Goal: Download file/media

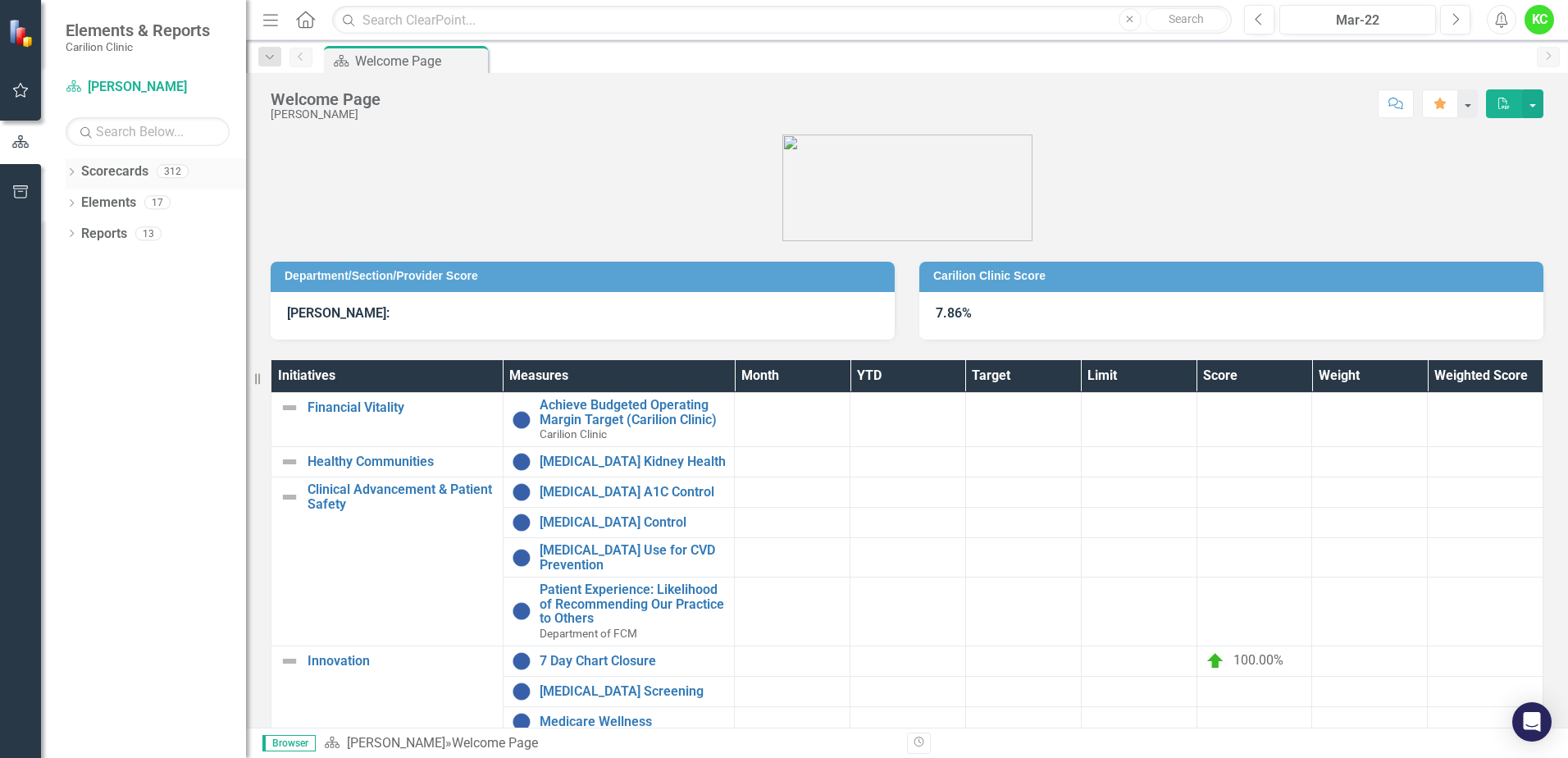
click at [98, 179] on link "Scorecards" at bounding box center [114, 171] width 67 height 19
click at [102, 171] on link "Scorecards" at bounding box center [114, 171] width 67 height 19
click at [71, 169] on icon "Dropdown" at bounding box center [71, 173] width 12 height 9
click at [102, 198] on link "Carilion Clinic" at bounding box center [168, 203] width 155 height 19
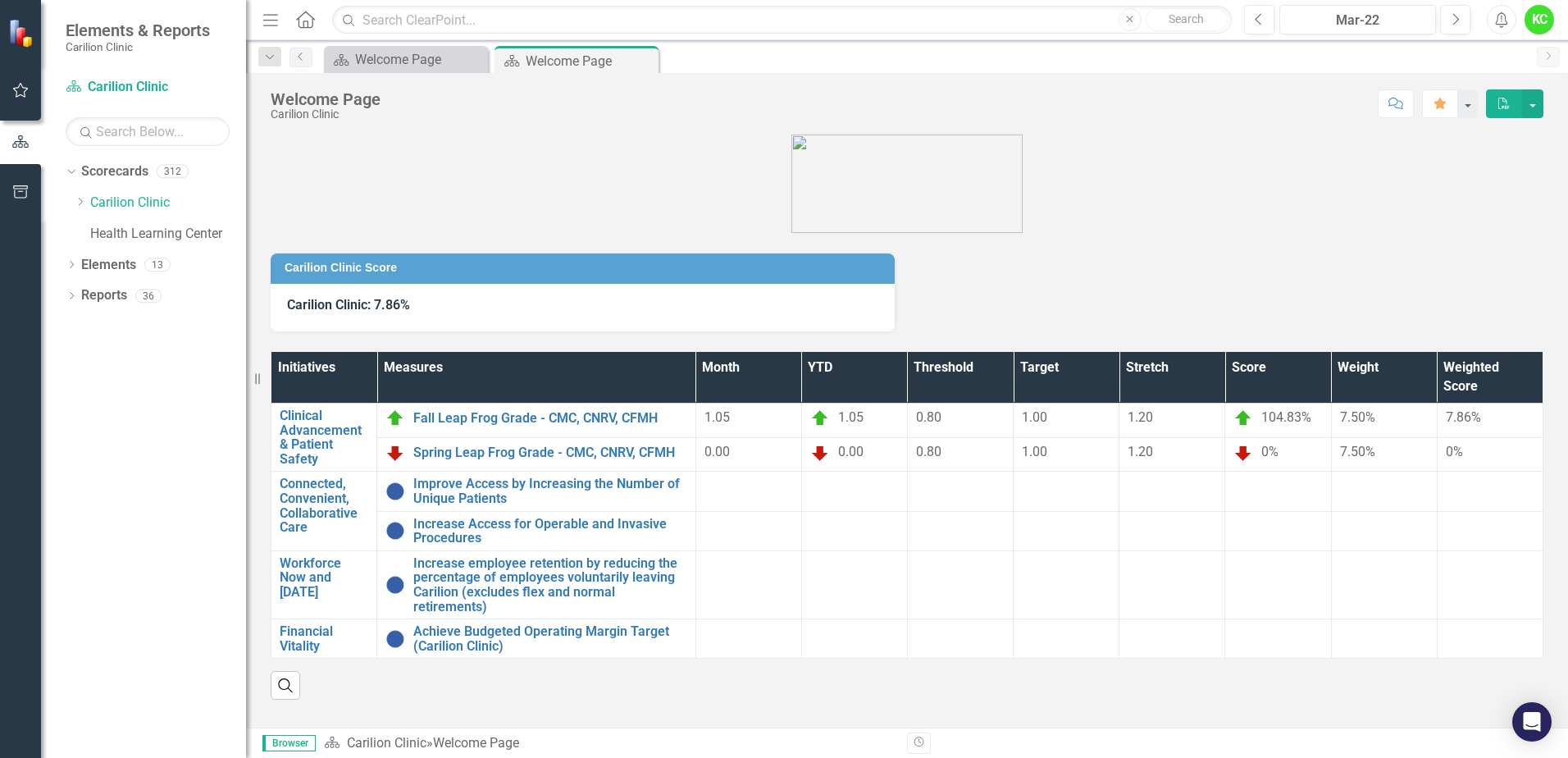
click at [1515, 102] on button "PDF" at bounding box center [1504, 103] width 36 height 29
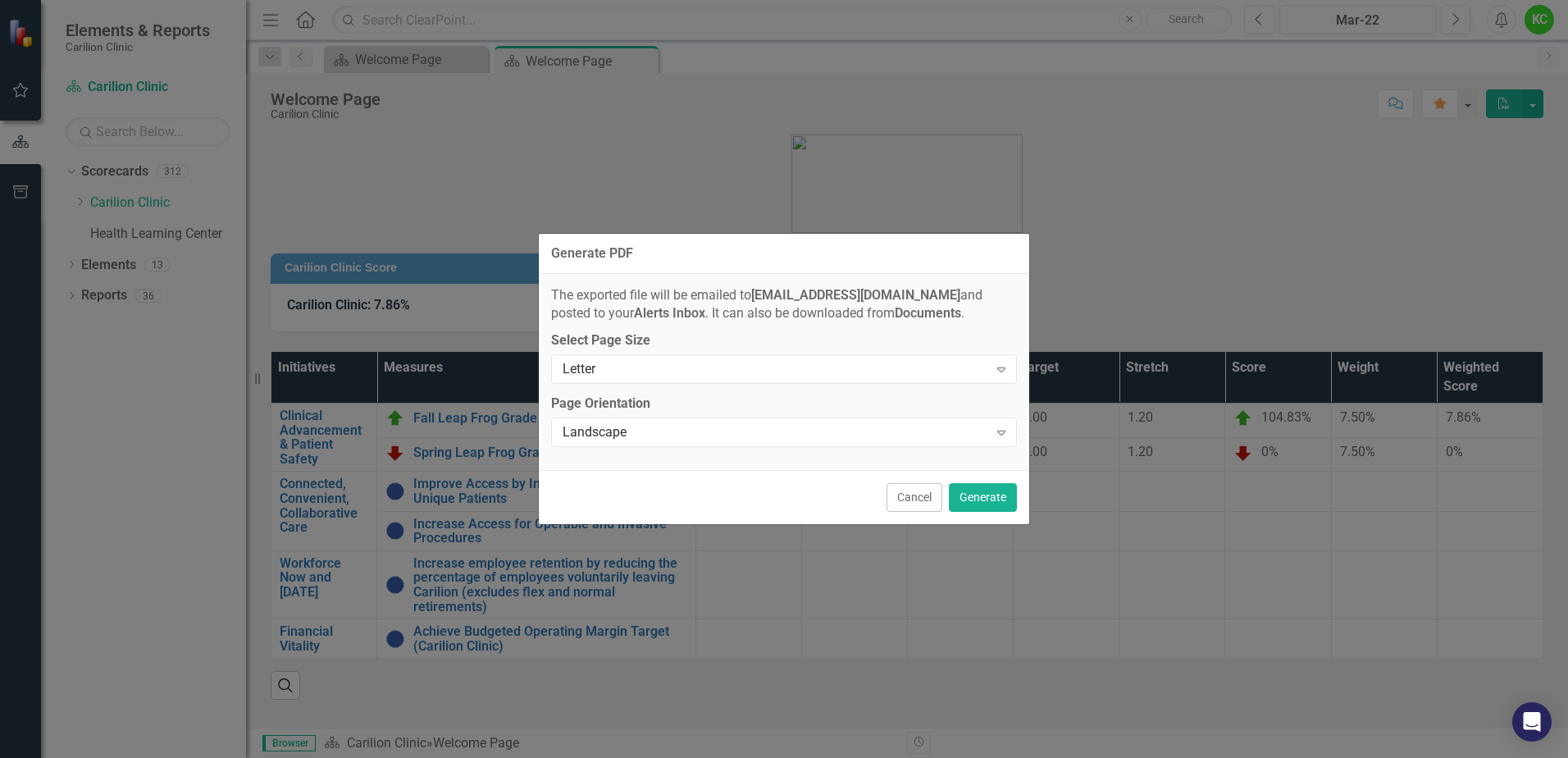
drag, startPoint x: 912, startPoint y: 496, endPoint x: 918, endPoint y: 484, distance: 13.4
click at [913, 496] on button "Cancel" at bounding box center [913, 497] width 55 height 29
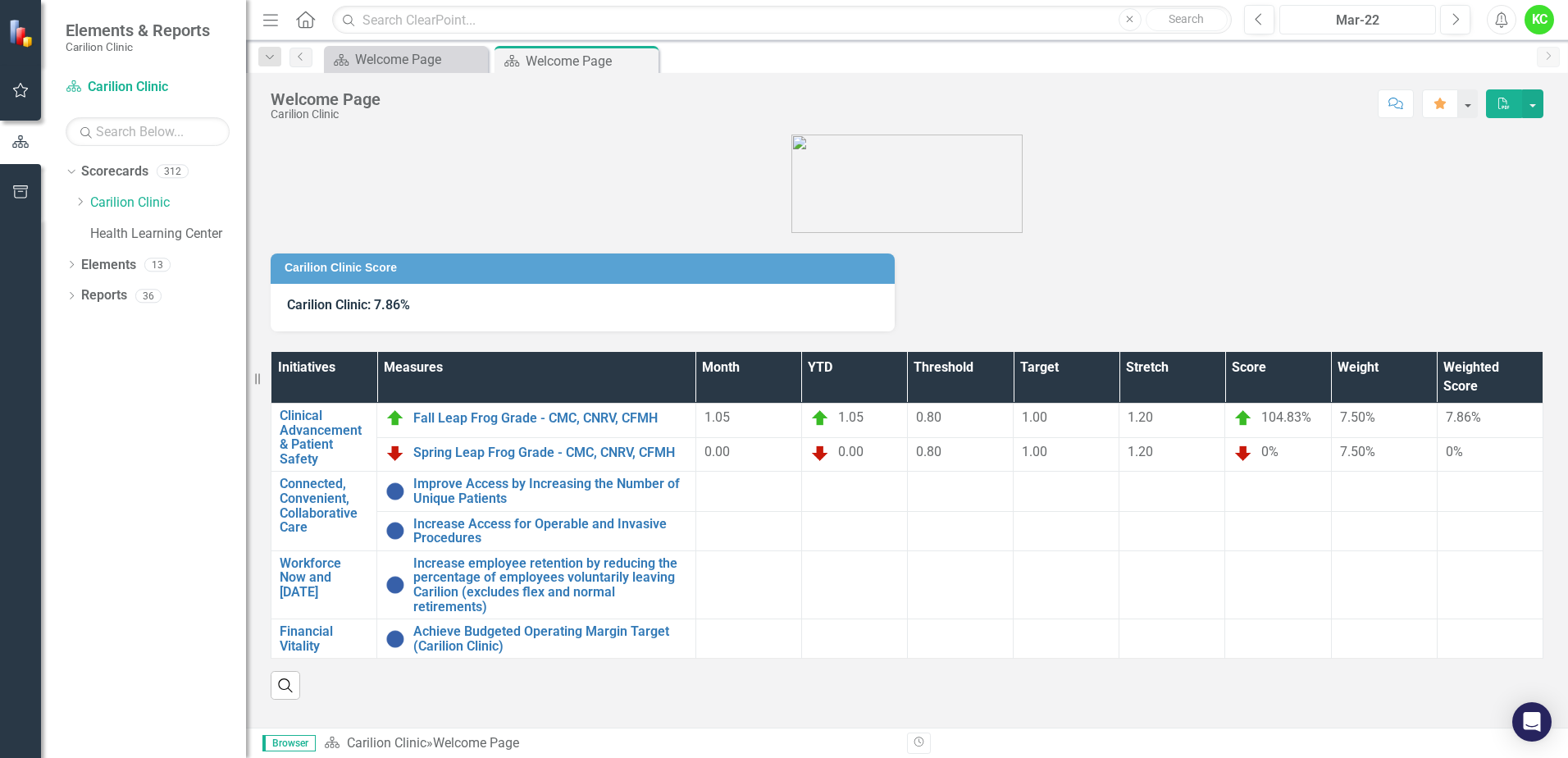
click at [1356, 17] on div "Mar-22" at bounding box center [1358, 21] width 145 height 20
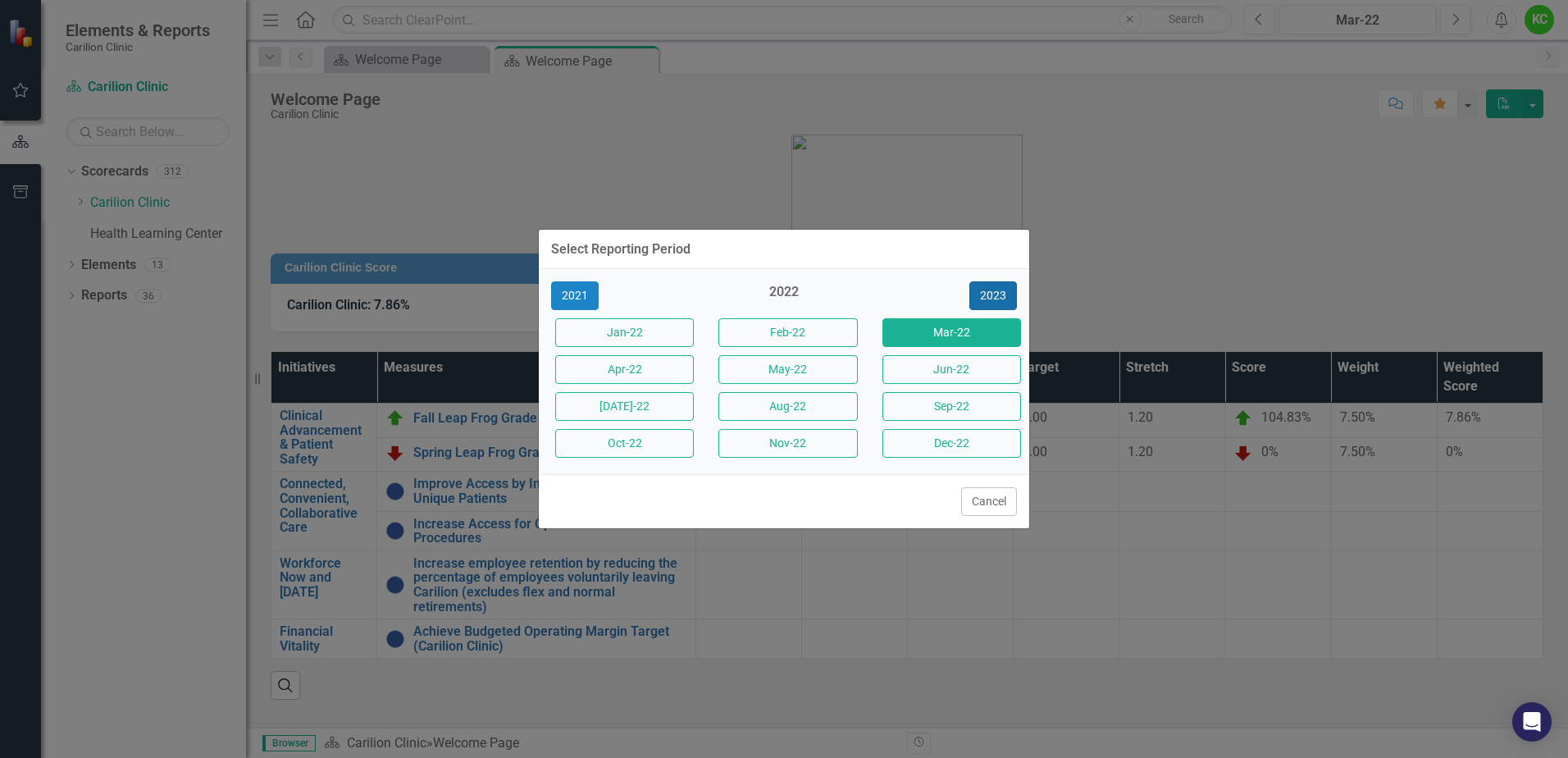
click at [983, 285] on button "2023" at bounding box center [994, 295] width 48 height 29
click at [993, 297] on button "2024" at bounding box center [994, 295] width 48 height 29
click at [779, 411] on button "Aug-24" at bounding box center [788, 406] width 139 height 29
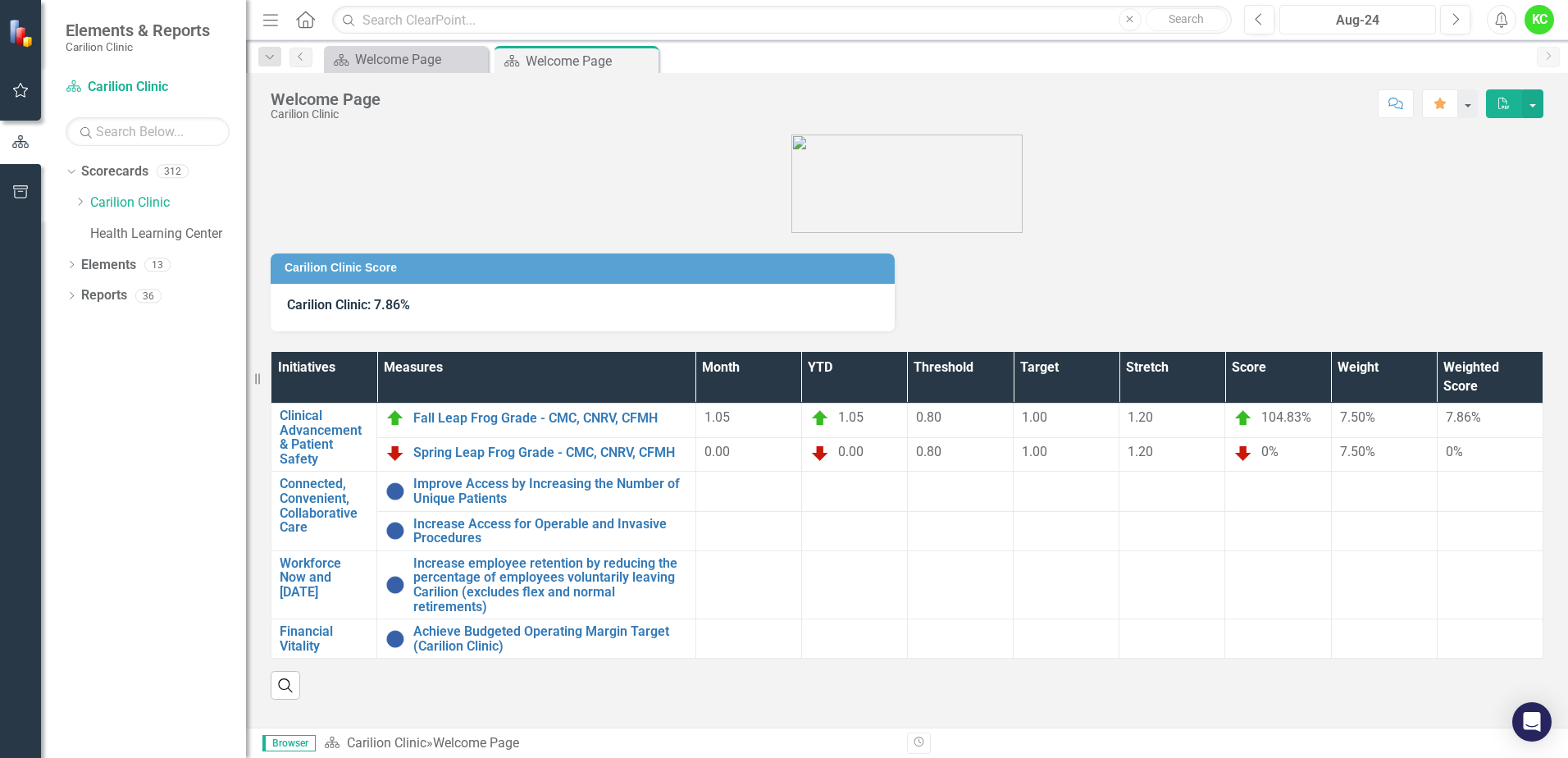
click at [1383, 23] on div "Aug-24" at bounding box center [1358, 21] width 145 height 20
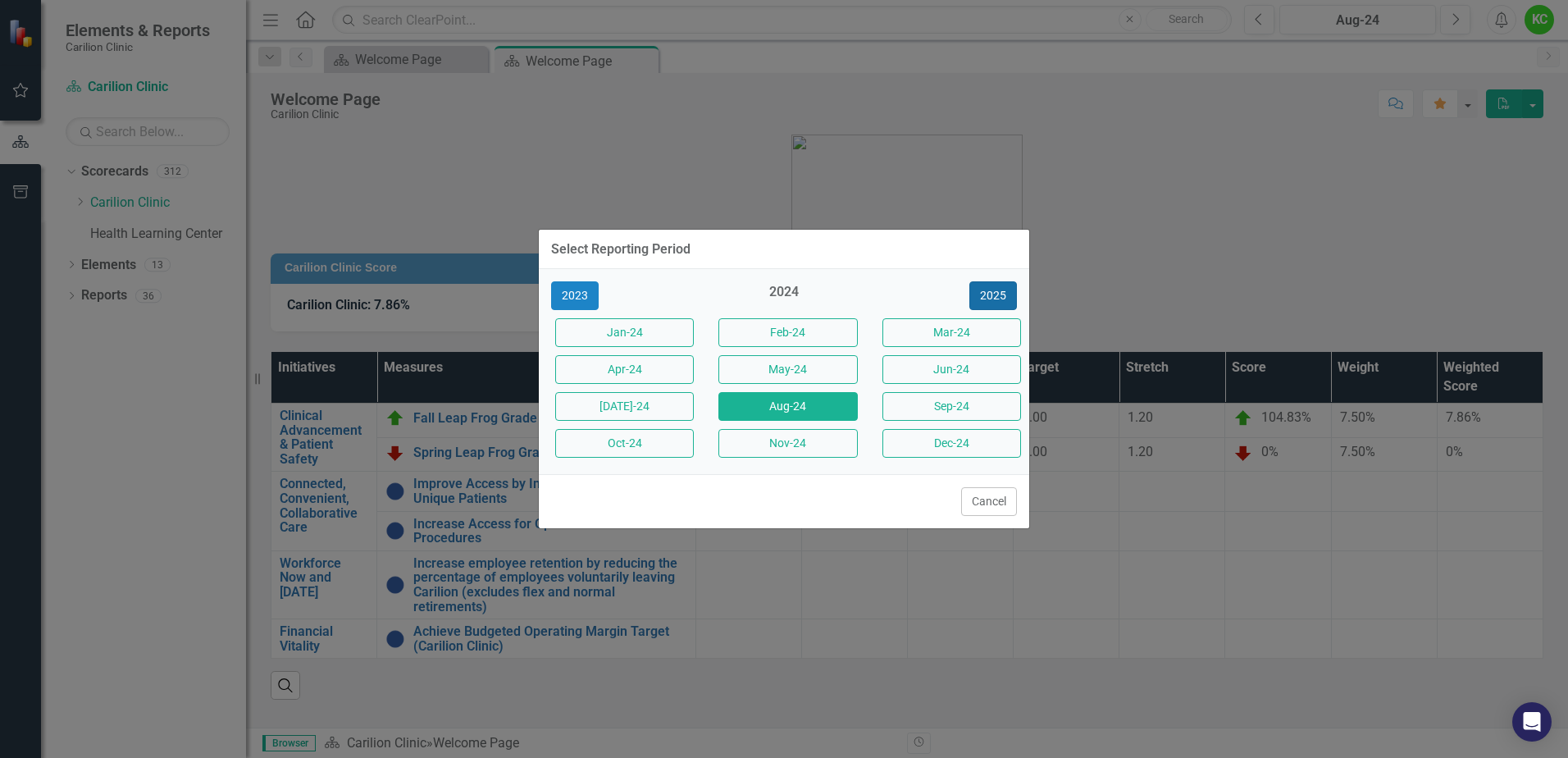
click at [990, 292] on button "2025" at bounding box center [994, 295] width 48 height 29
click at [770, 411] on button "Aug-25" at bounding box center [788, 406] width 139 height 29
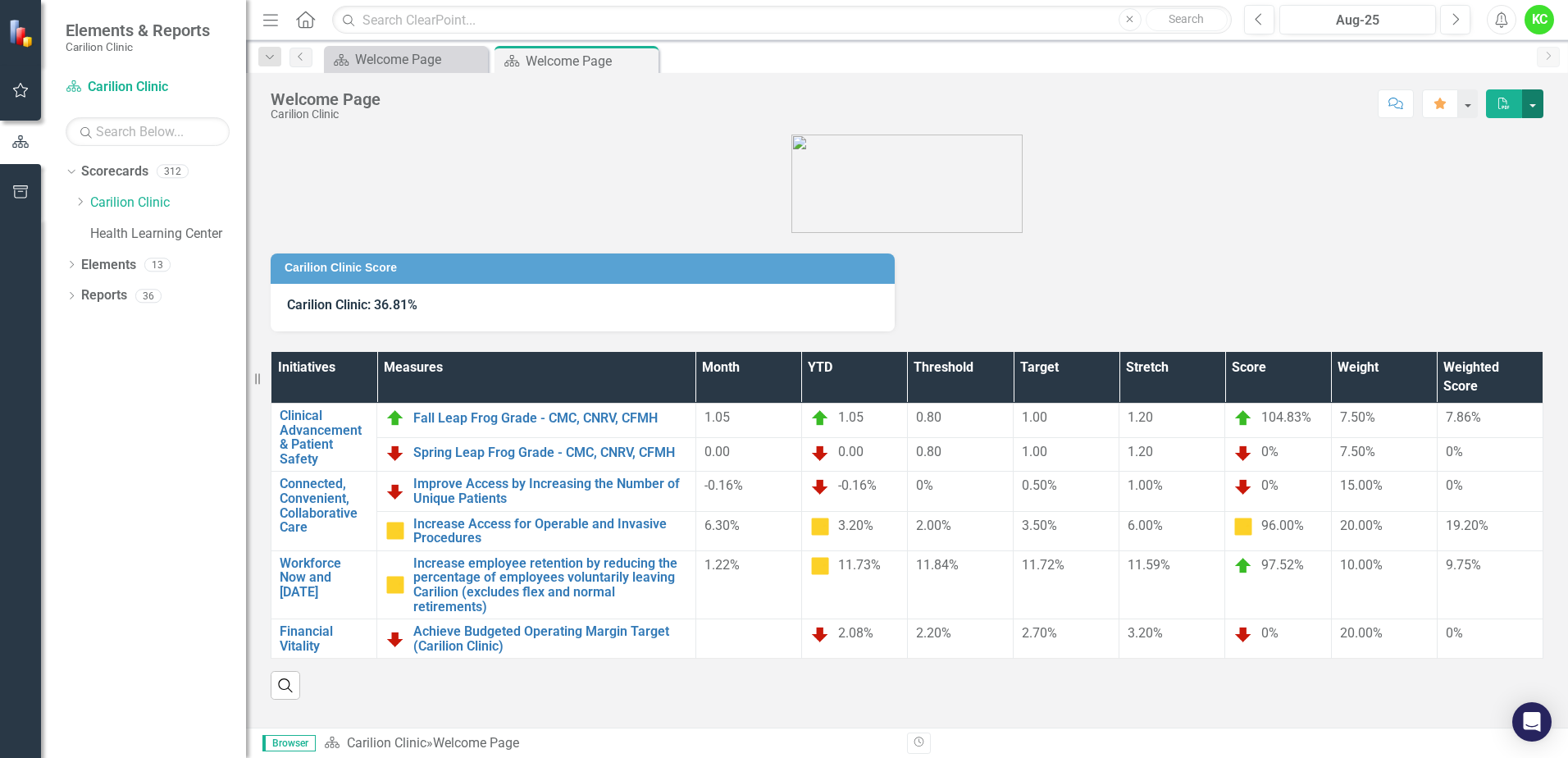
click at [1532, 97] on button "button" at bounding box center [1532, 103] width 21 height 29
click at [1497, 158] on link "Email Email Page" at bounding box center [1477, 164] width 130 height 31
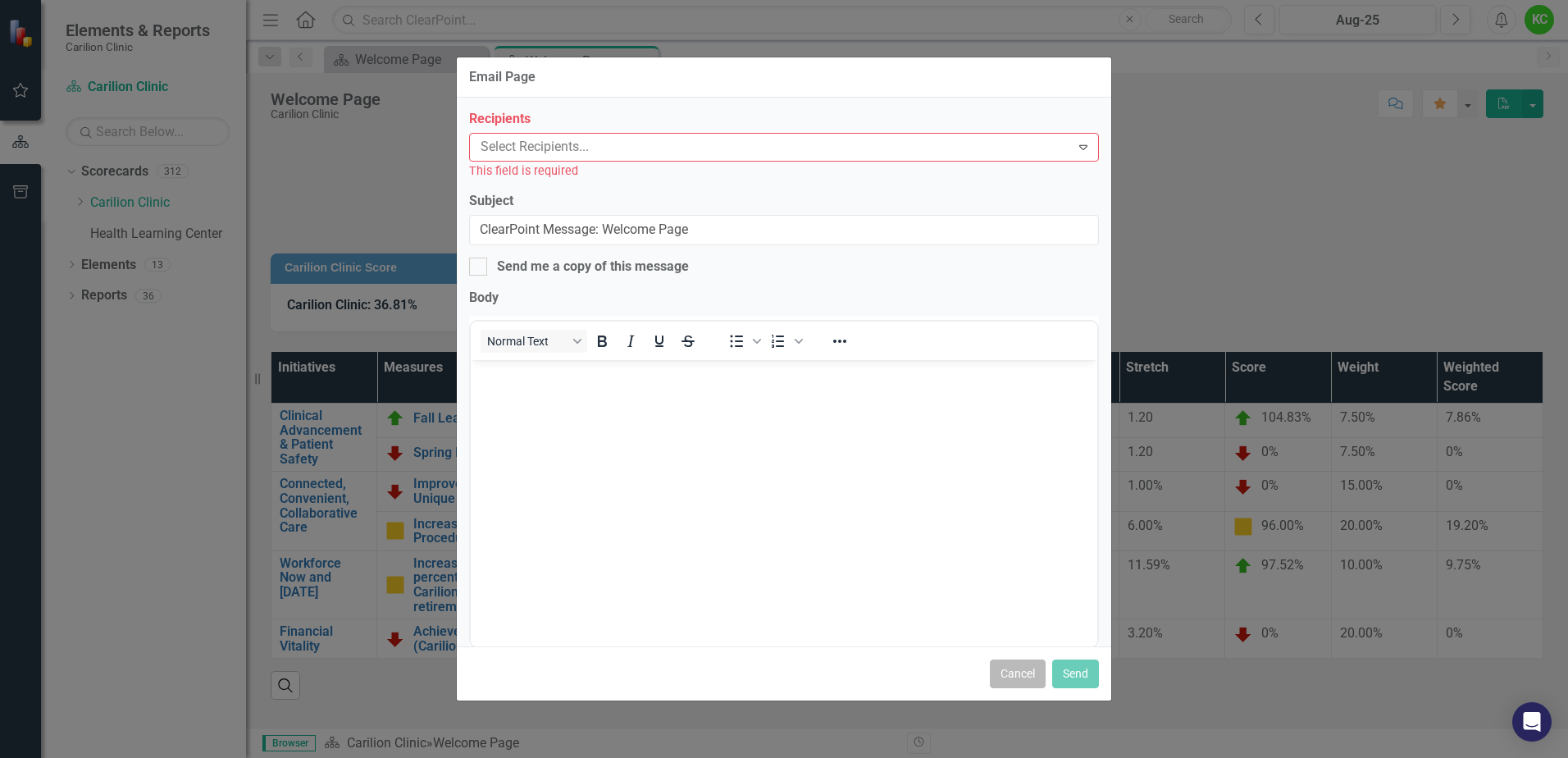
click at [1011, 685] on button "Cancel" at bounding box center [1017, 674] width 55 height 29
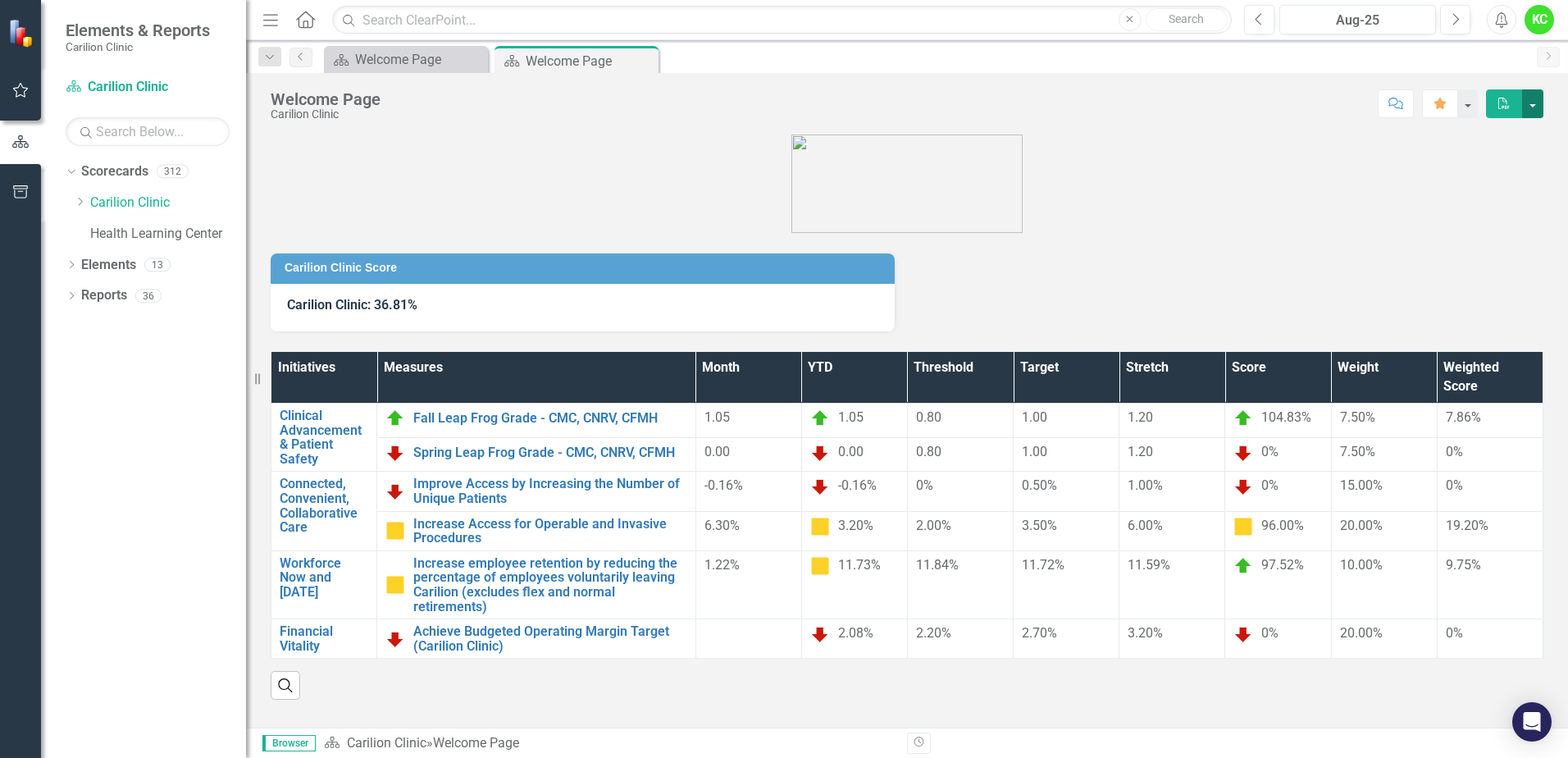
click at [1536, 102] on button "button" at bounding box center [1532, 103] width 21 height 29
click at [1480, 135] on link "PDF Export to PDF" at bounding box center [1477, 134] width 130 height 31
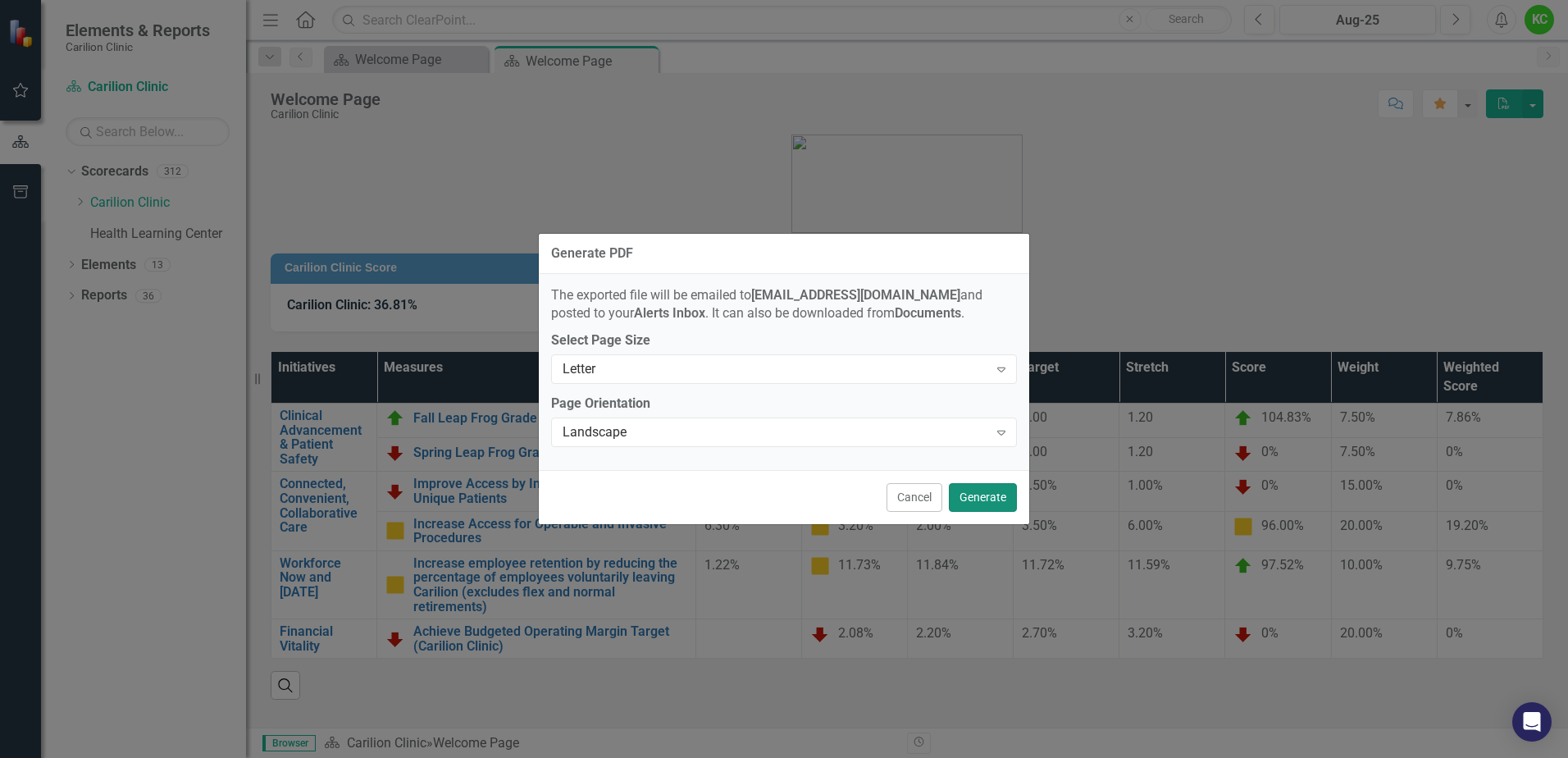
click at [979, 497] on button "Generate" at bounding box center [983, 497] width 68 height 29
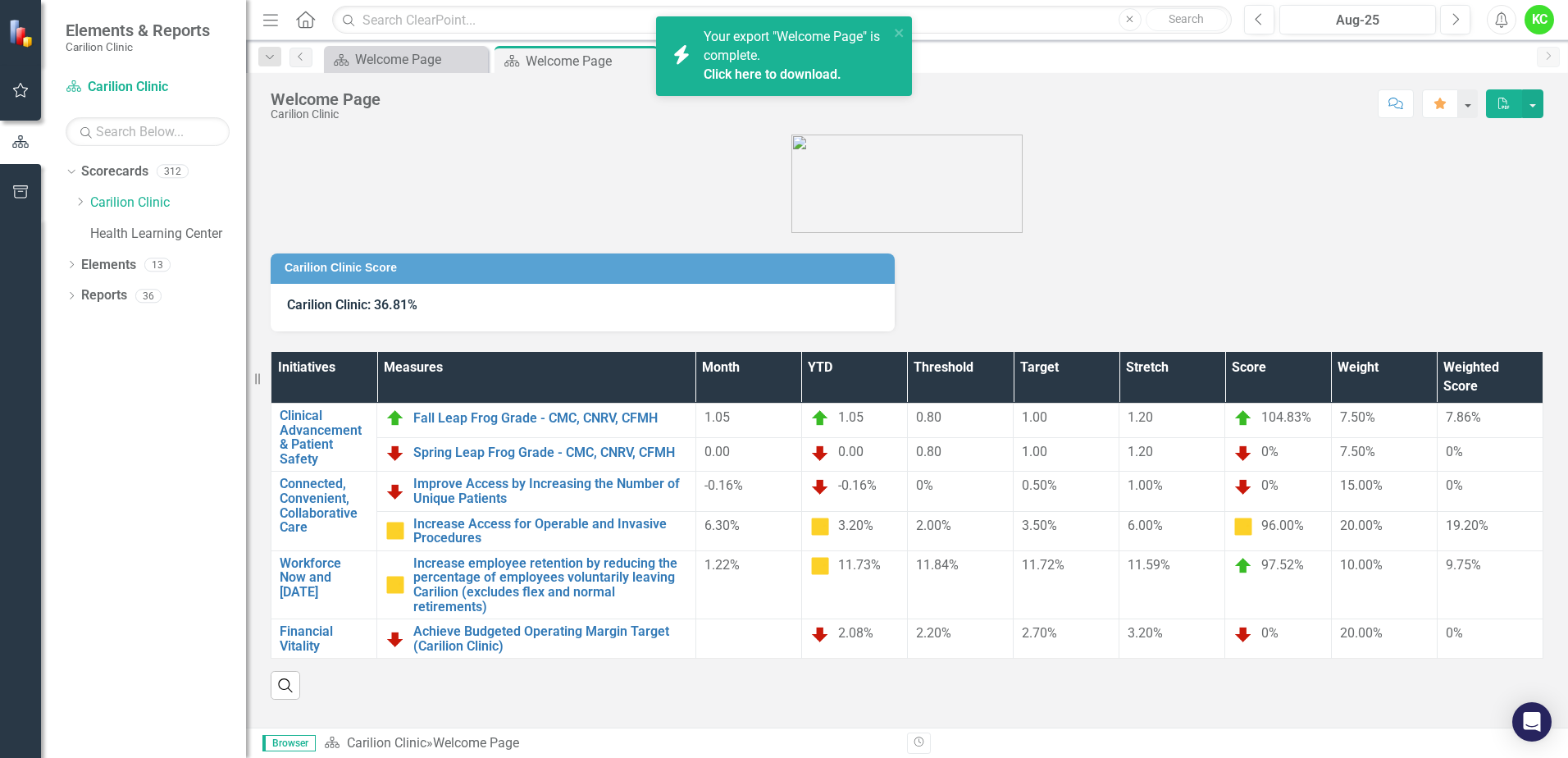
click at [727, 69] on link "Click here to download." at bounding box center [772, 74] width 138 height 16
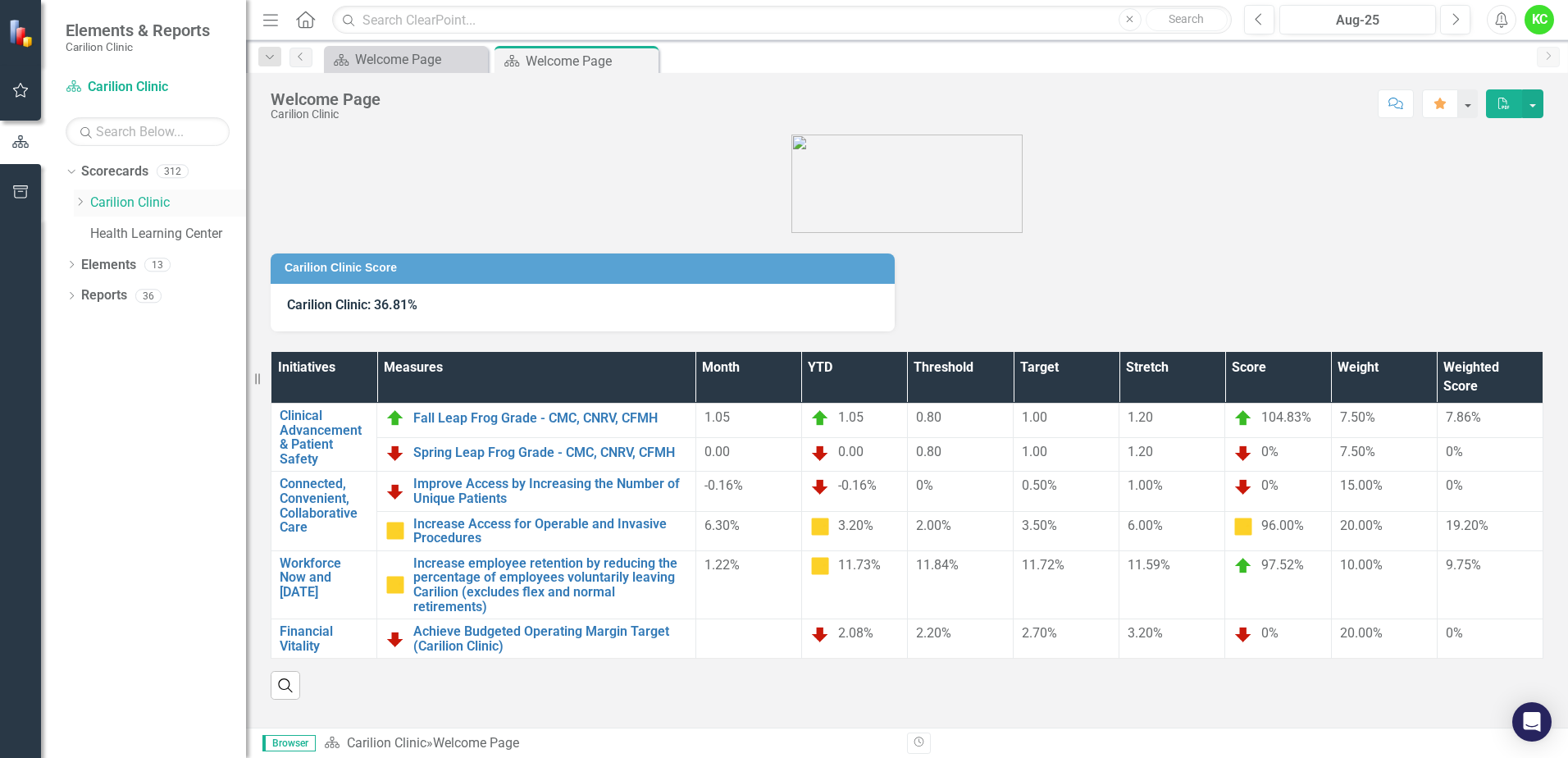
click at [126, 198] on link "Carilion Clinic" at bounding box center [168, 203] width 155 height 19
click at [85, 198] on icon "Dropdown" at bounding box center [79, 202] width 12 height 10
click at [26, 88] on icon "button" at bounding box center [21, 90] width 16 height 15
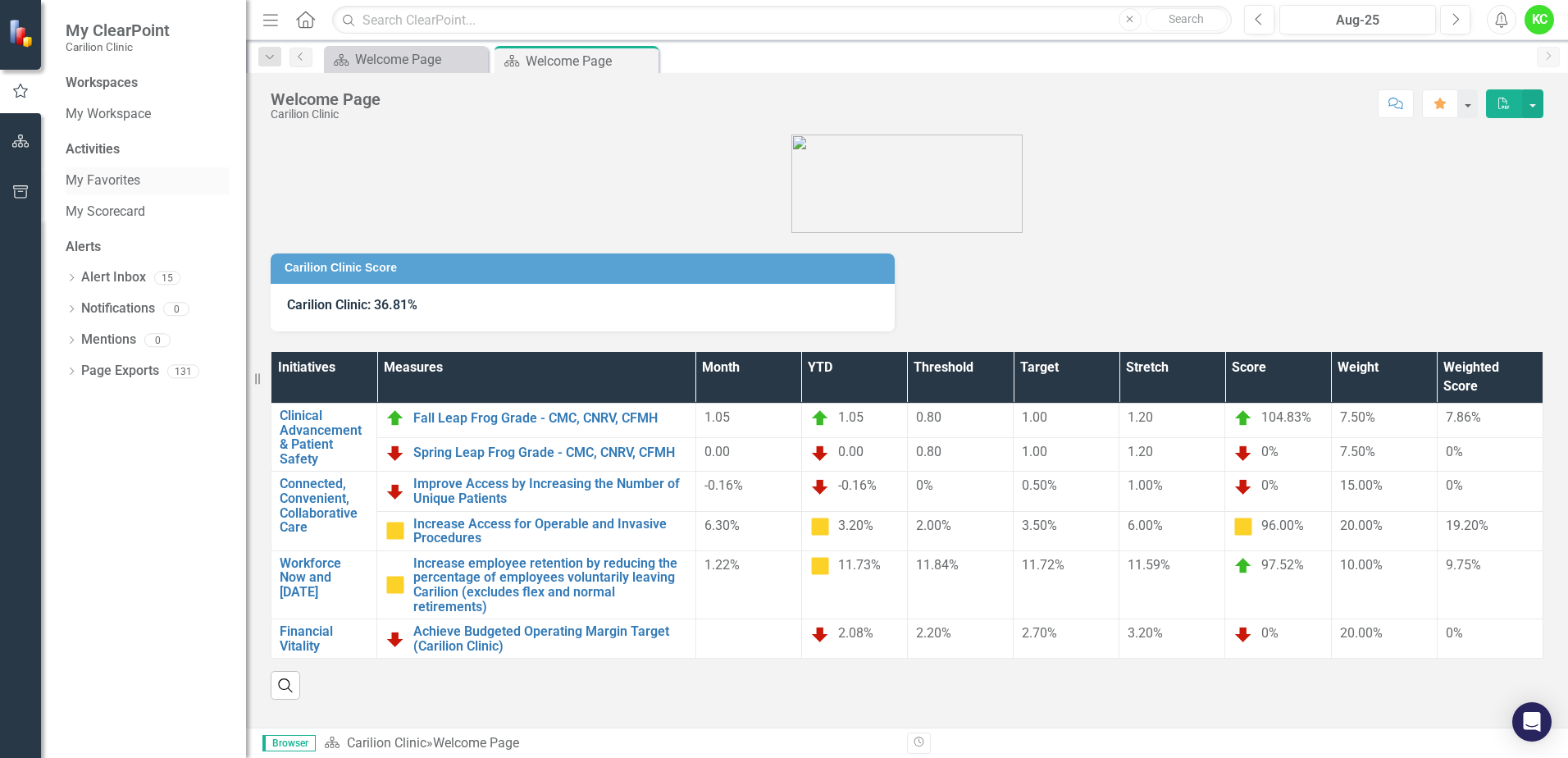
click at [107, 181] on link "My Favorites" at bounding box center [147, 180] width 164 height 19
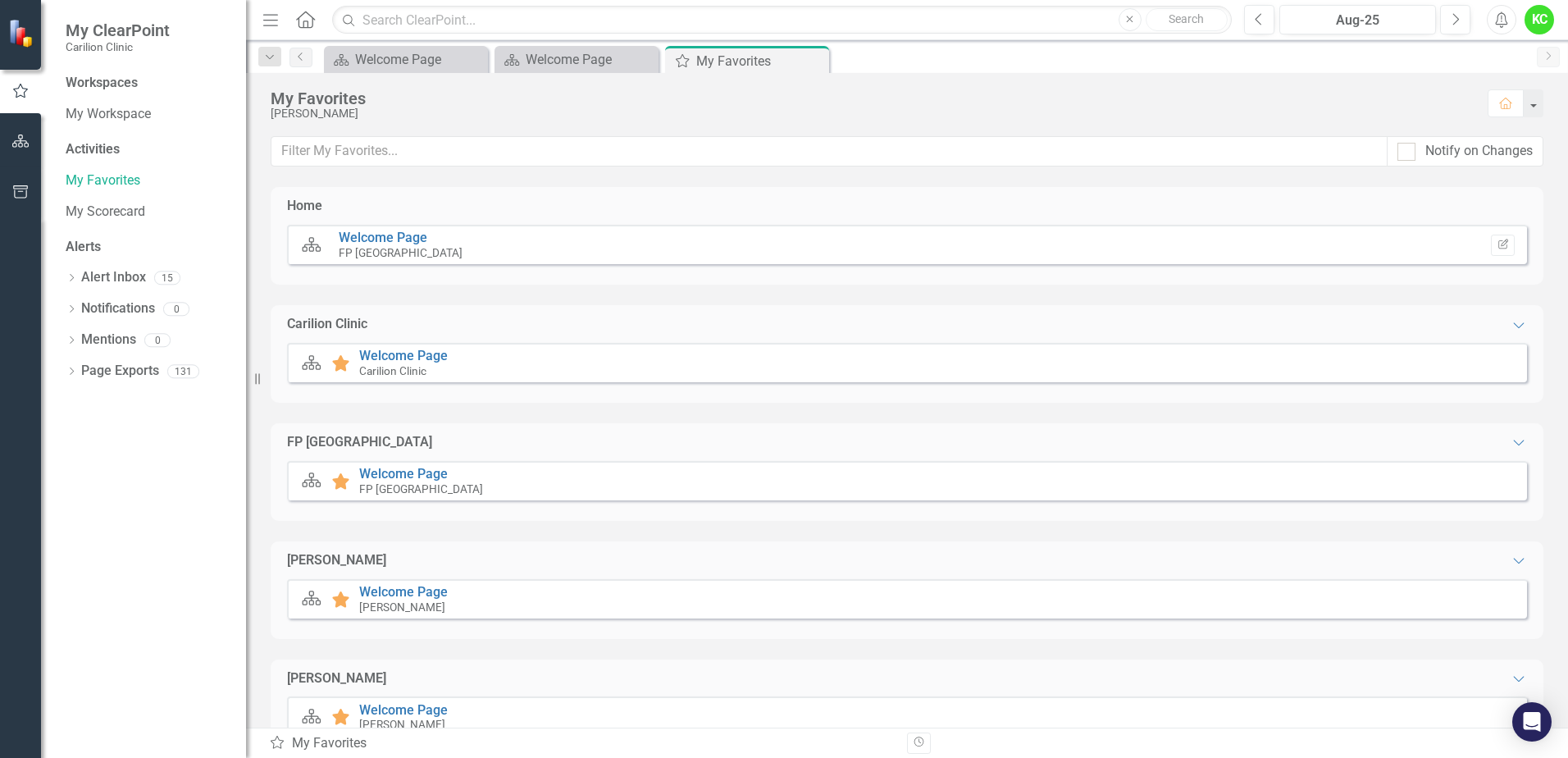
click at [372, 246] on small "FP [GEOGRAPHIC_DATA]" at bounding box center [401, 253] width 124 height 13
click at [388, 229] on div "Scorecard Welcome Page FP BLUE RIDGE Edit Report" at bounding box center [907, 245] width 1240 height 40
click at [387, 236] on link "Welcome Page" at bounding box center [383, 237] width 88 height 16
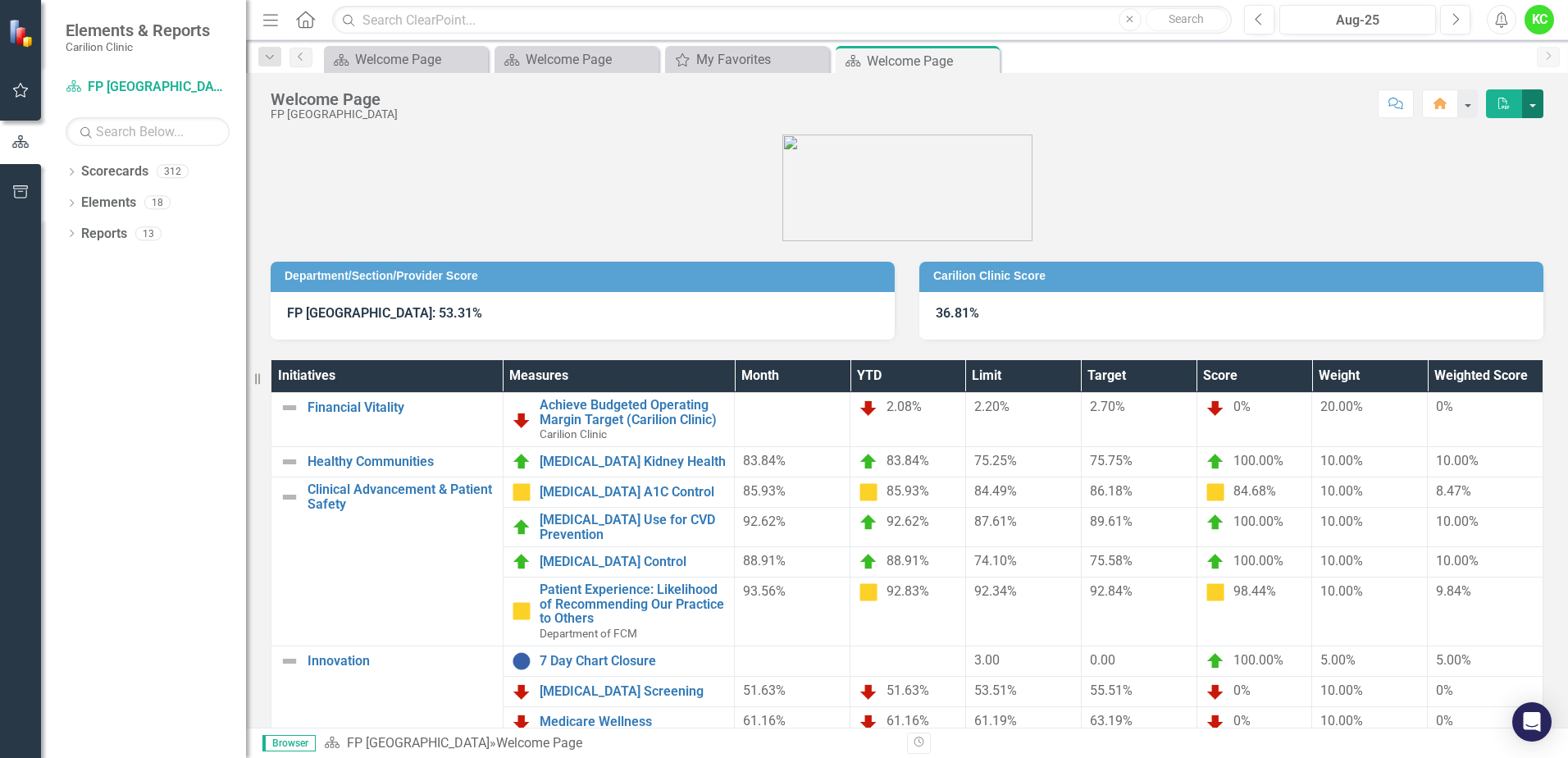
click at [1531, 96] on button "button" at bounding box center [1532, 103] width 21 height 29
click at [1495, 131] on link "PDF Export to PDF" at bounding box center [1477, 134] width 130 height 31
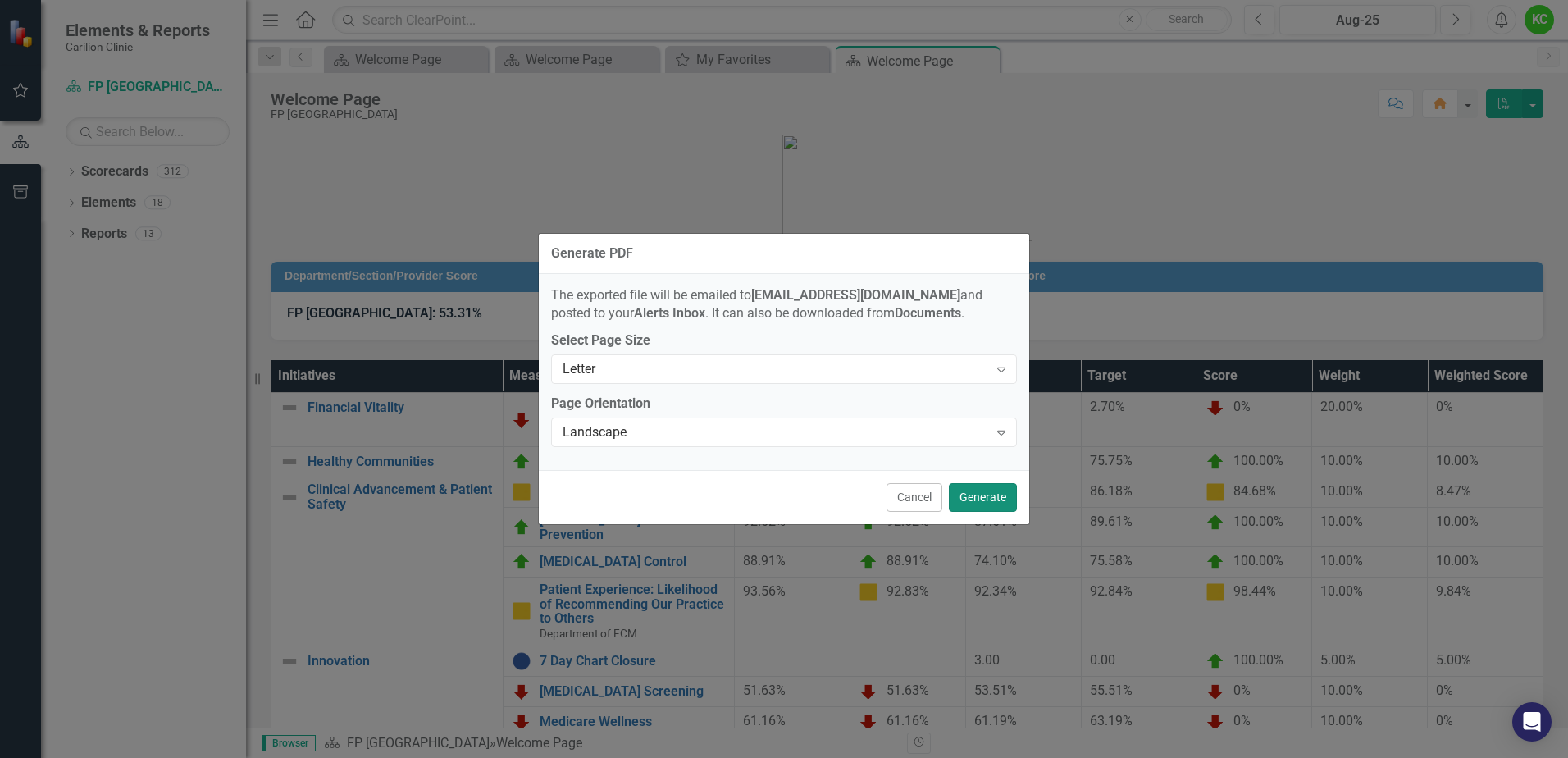
click at [975, 499] on button "Generate" at bounding box center [983, 497] width 68 height 29
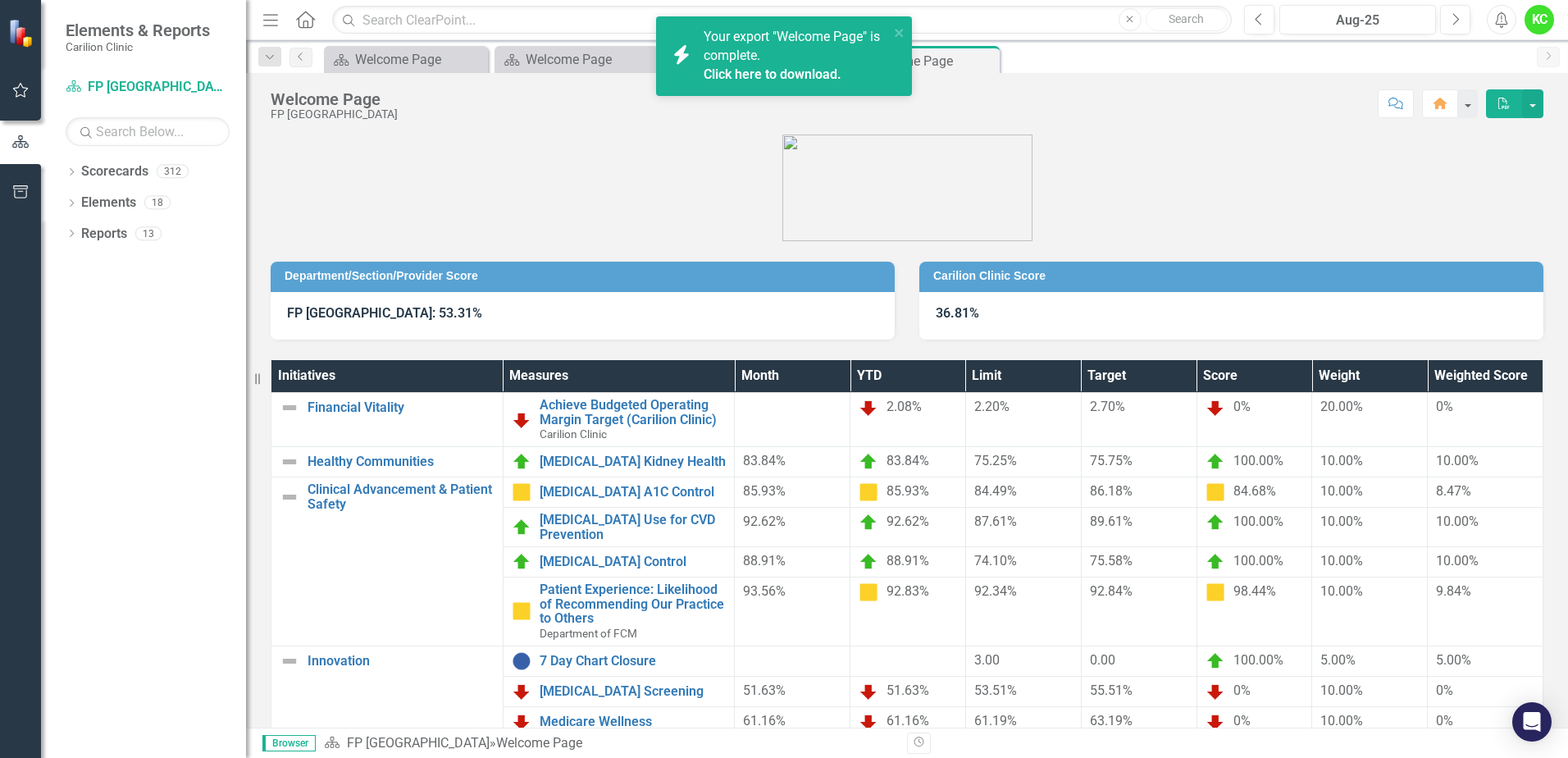
click at [741, 79] on link "Click here to download." at bounding box center [772, 74] width 138 height 16
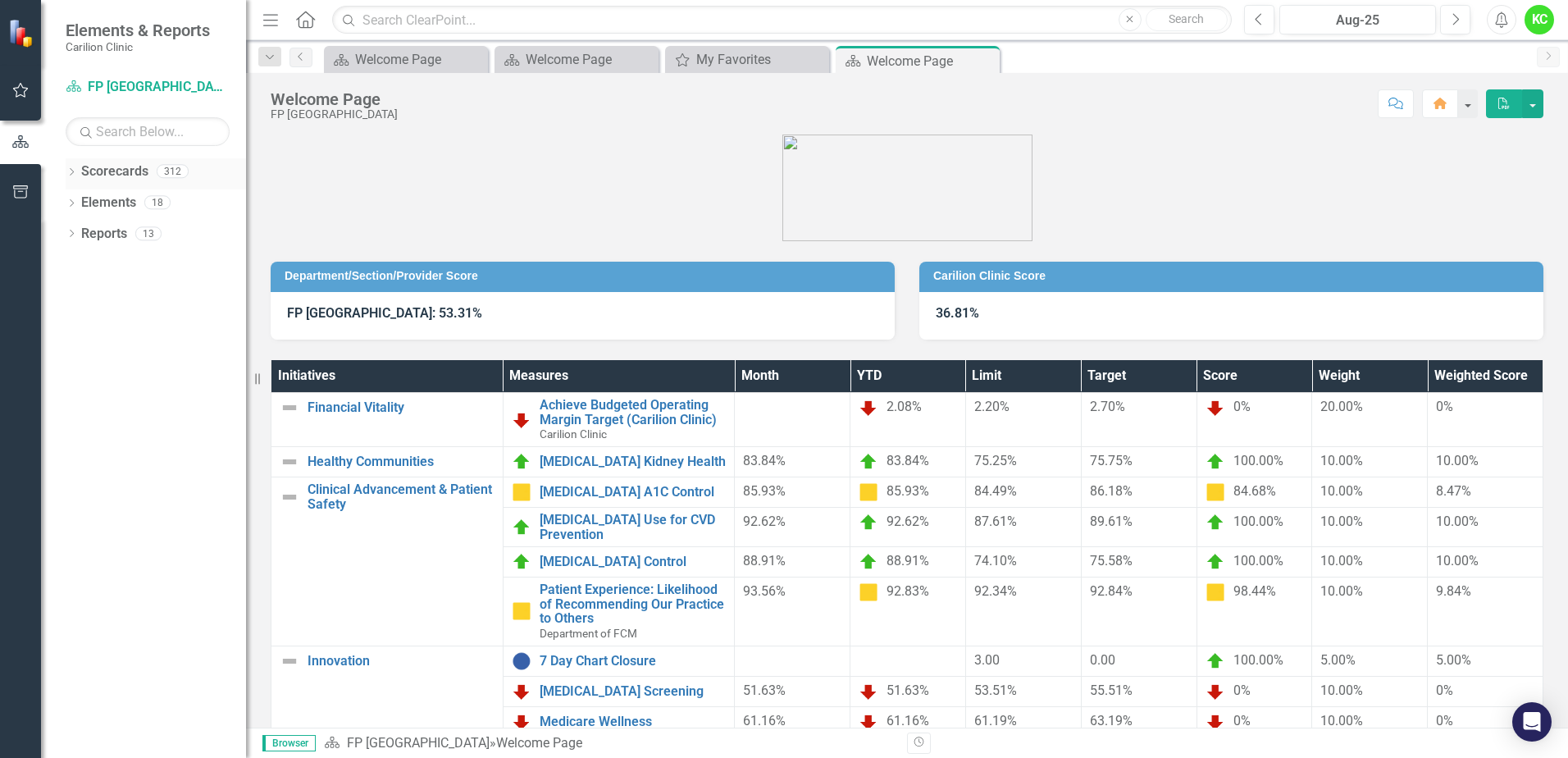
click at [71, 173] on icon "Dropdown" at bounding box center [71, 173] width 12 height 9
click at [11, 88] on button "button" at bounding box center [21, 91] width 37 height 35
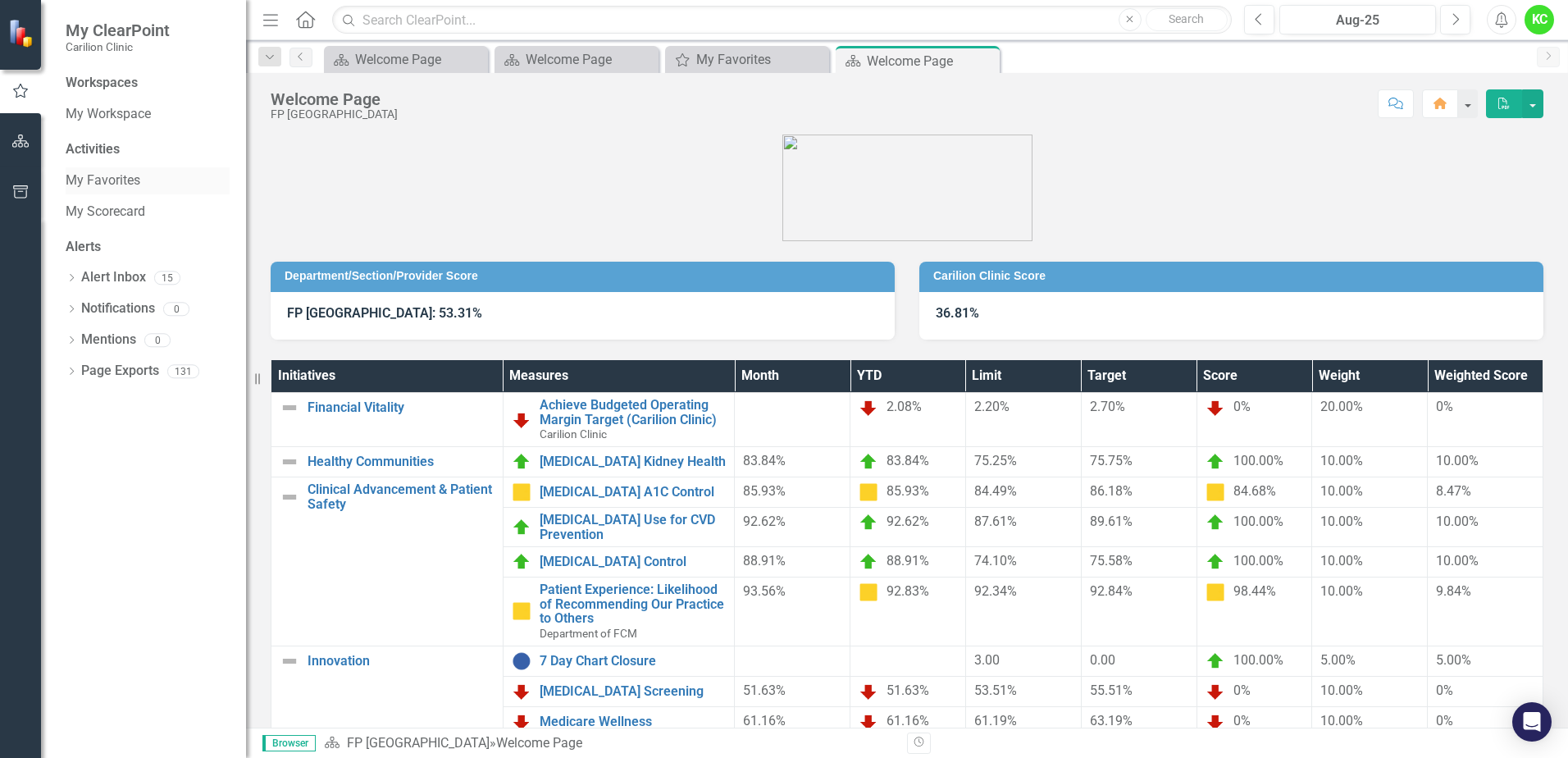
click at [113, 179] on link "My Favorites" at bounding box center [147, 180] width 164 height 19
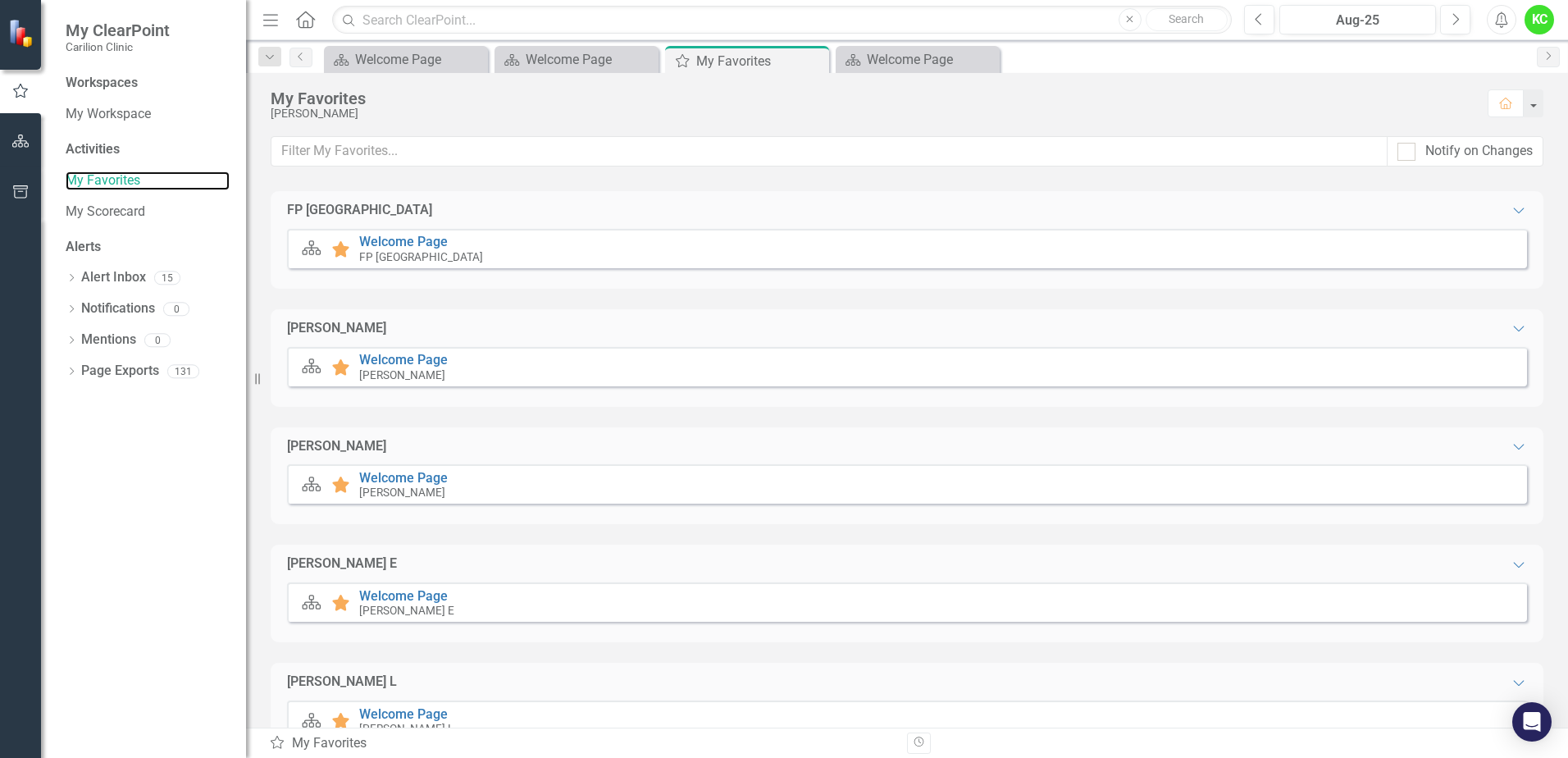
scroll to position [203, 0]
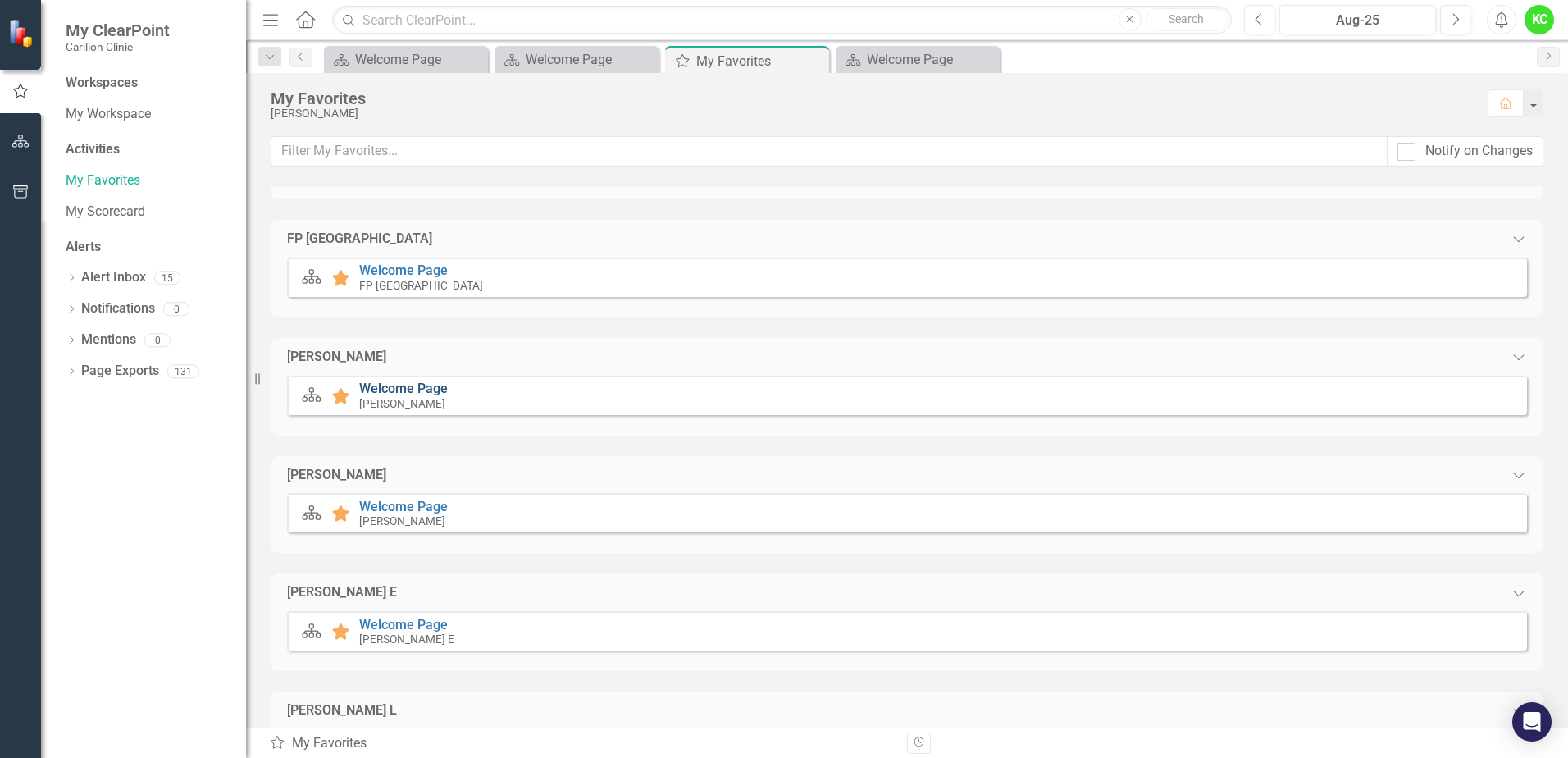
click at [392, 384] on link "Welcome Page" at bounding box center [403, 388] width 88 height 16
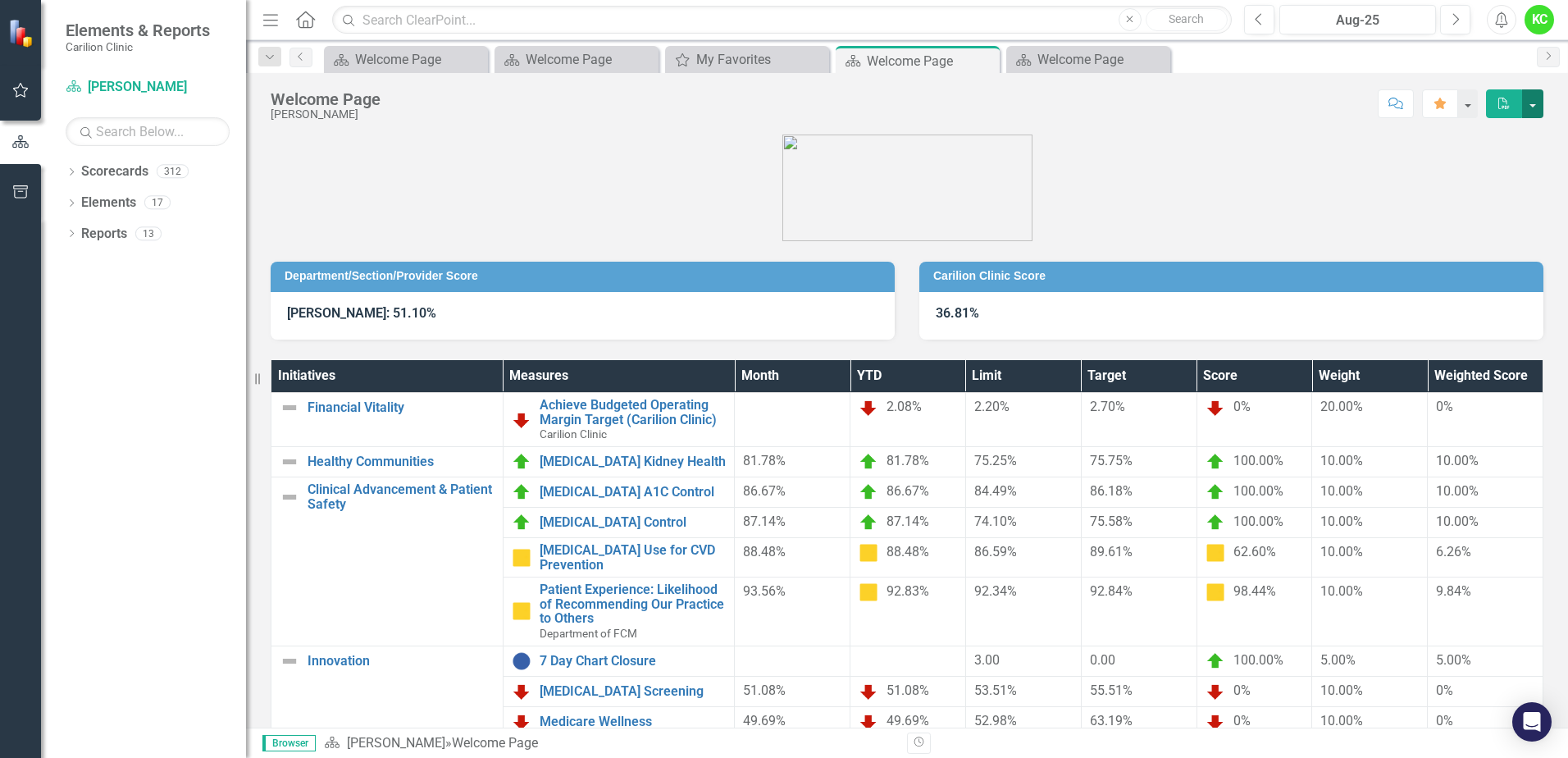
click at [1531, 104] on button "button" at bounding box center [1532, 103] width 21 height 29
click at [1518, 138] on link "PDF Export to PDF" at bounding box center [1477, 134] width 130 height 31
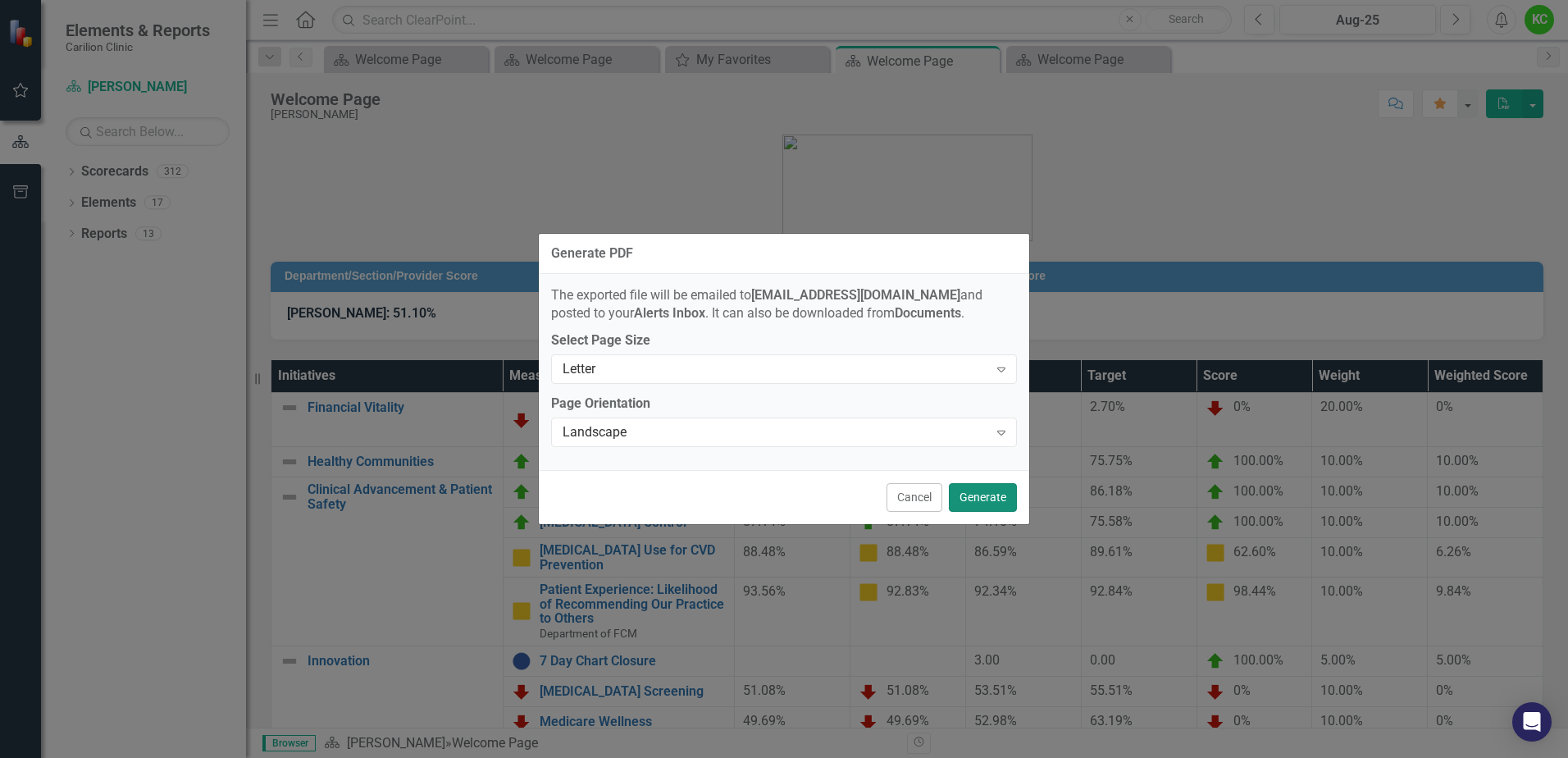
click at [980, 499] on button "Generate" at bounding box center [983, 497] width 68 height 29
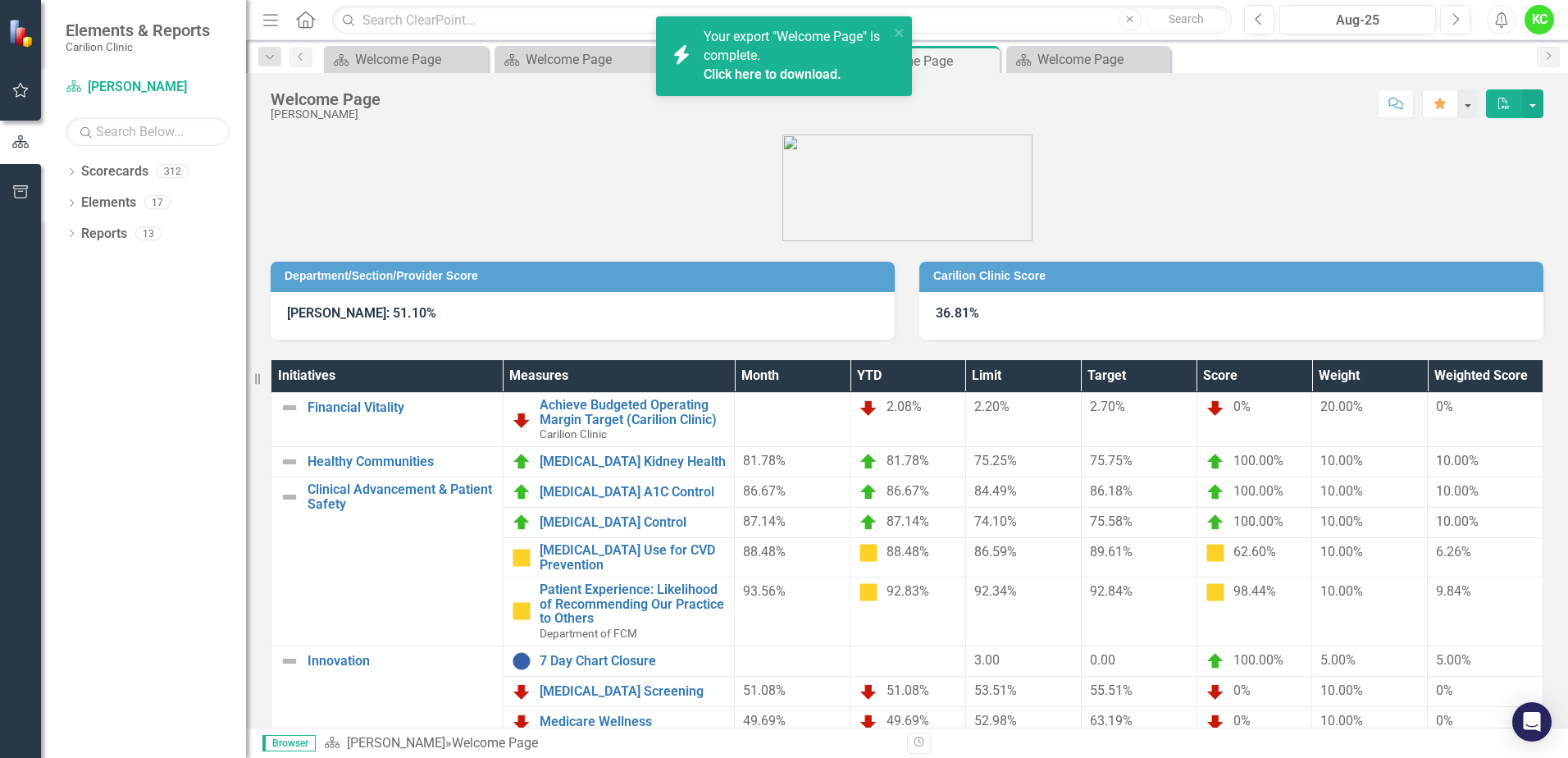
click at [758, 74] on link "Click here to download." at bounding box center [772, 74] width 138 height 16
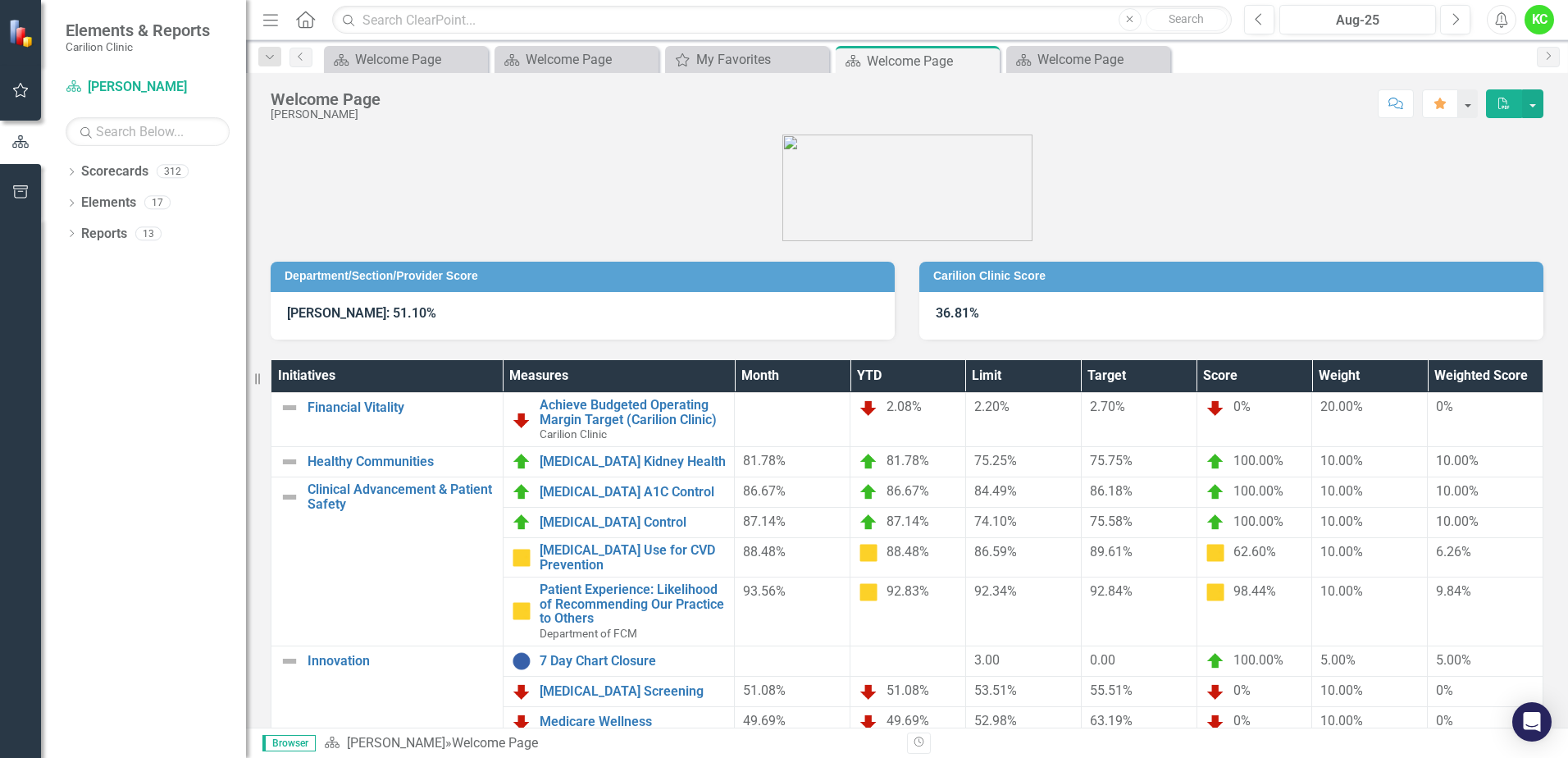
click at [16, 87] on icon "button" at bounding box center [21, 90] width 17 height 13
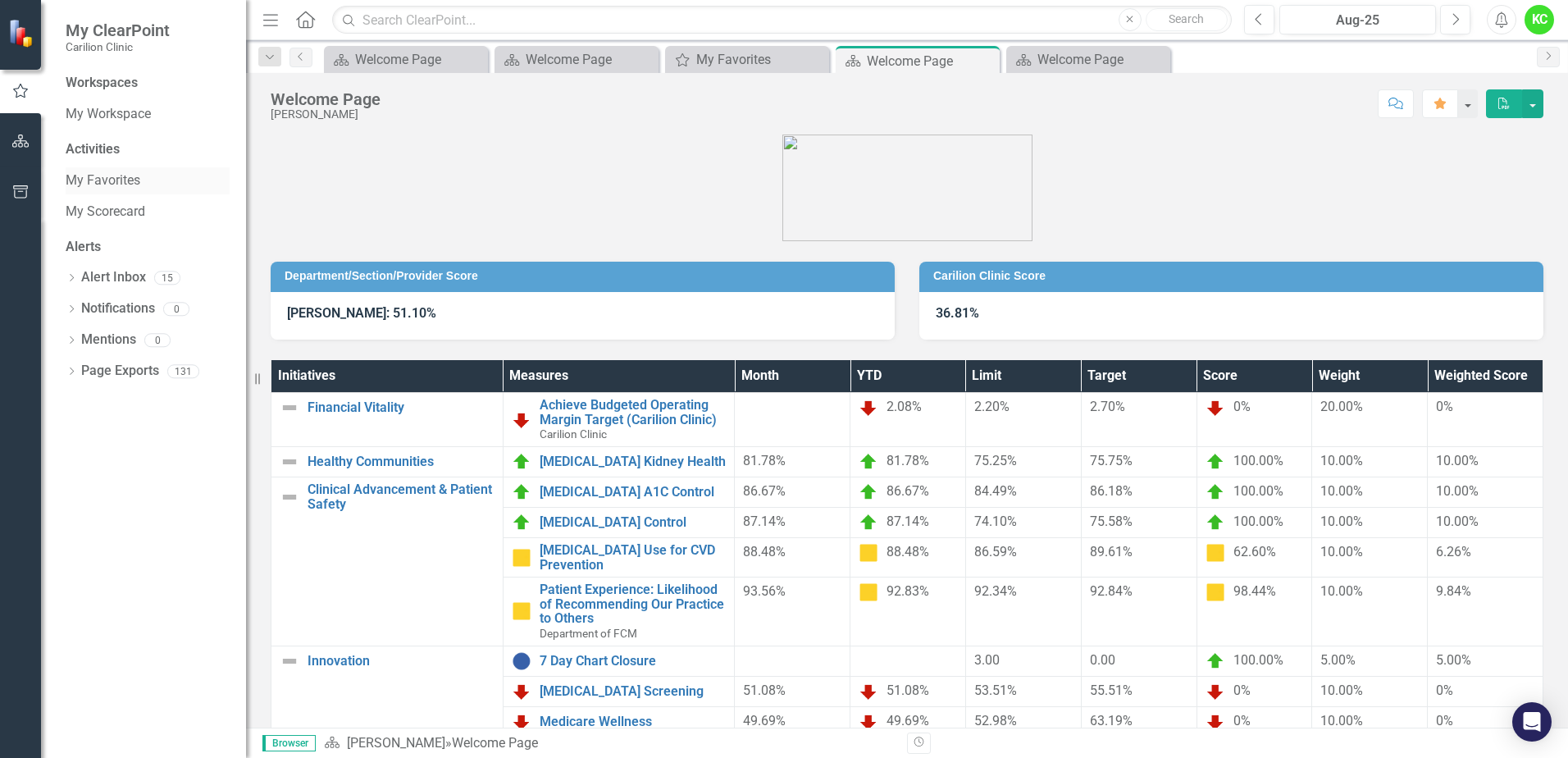
click at [98, 185] on link "My Favorites" at bounding box center [147, 180] width 164 height 19
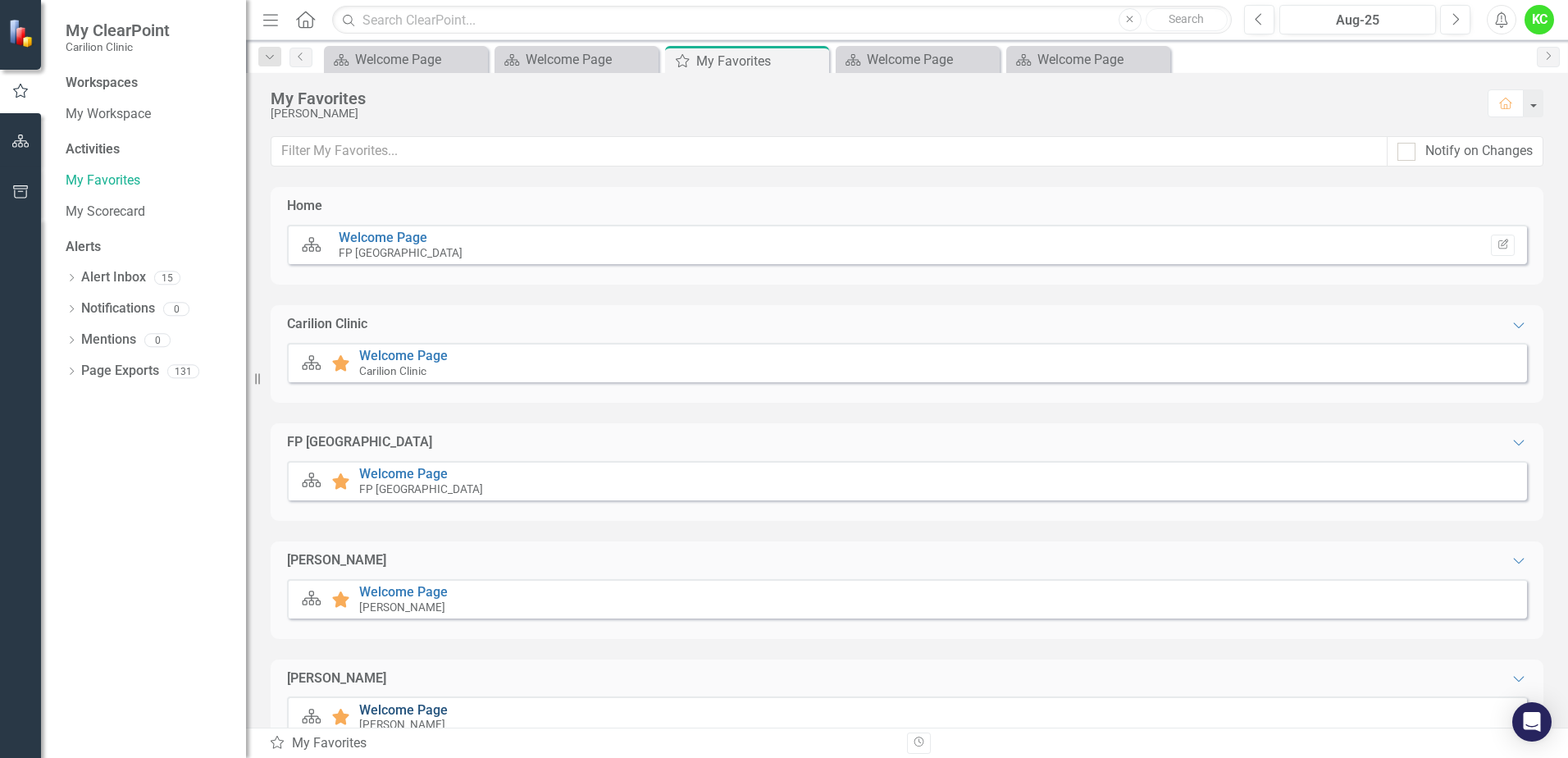
click at [386, 706] on link "Welcome Page" at bounding box center [403, 709] width 88 height 16
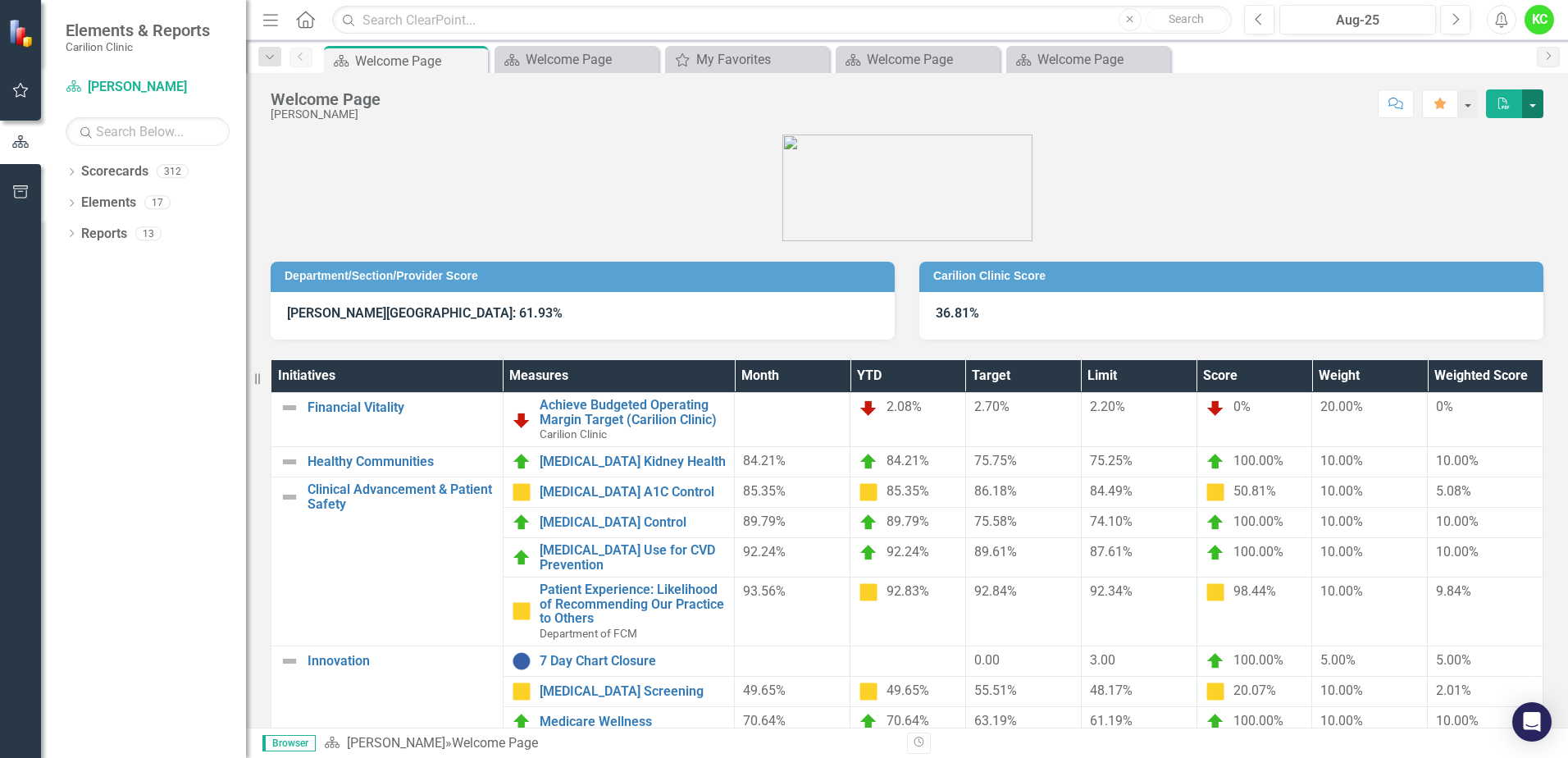
click at [1535, 102] on button "button" at bounding box center [1532, 103] width 21 height 29
click at [1510, 128] on link "PDF Export to PDF" at bounding box center [1477, 134] width 130 height 31
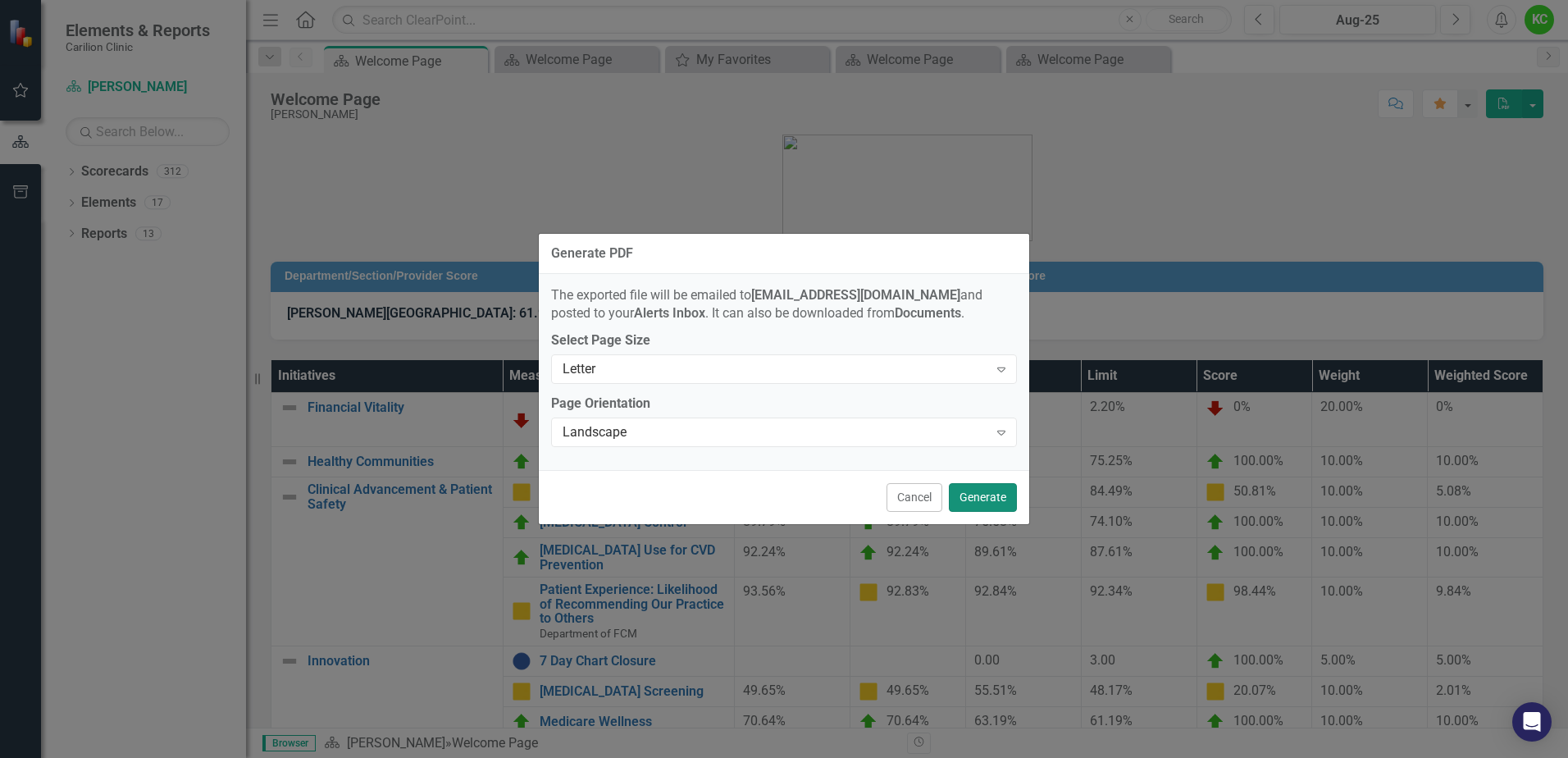
click at [986, 499] on button "Generate" at bounding box center [983, 497] width 68 height 29
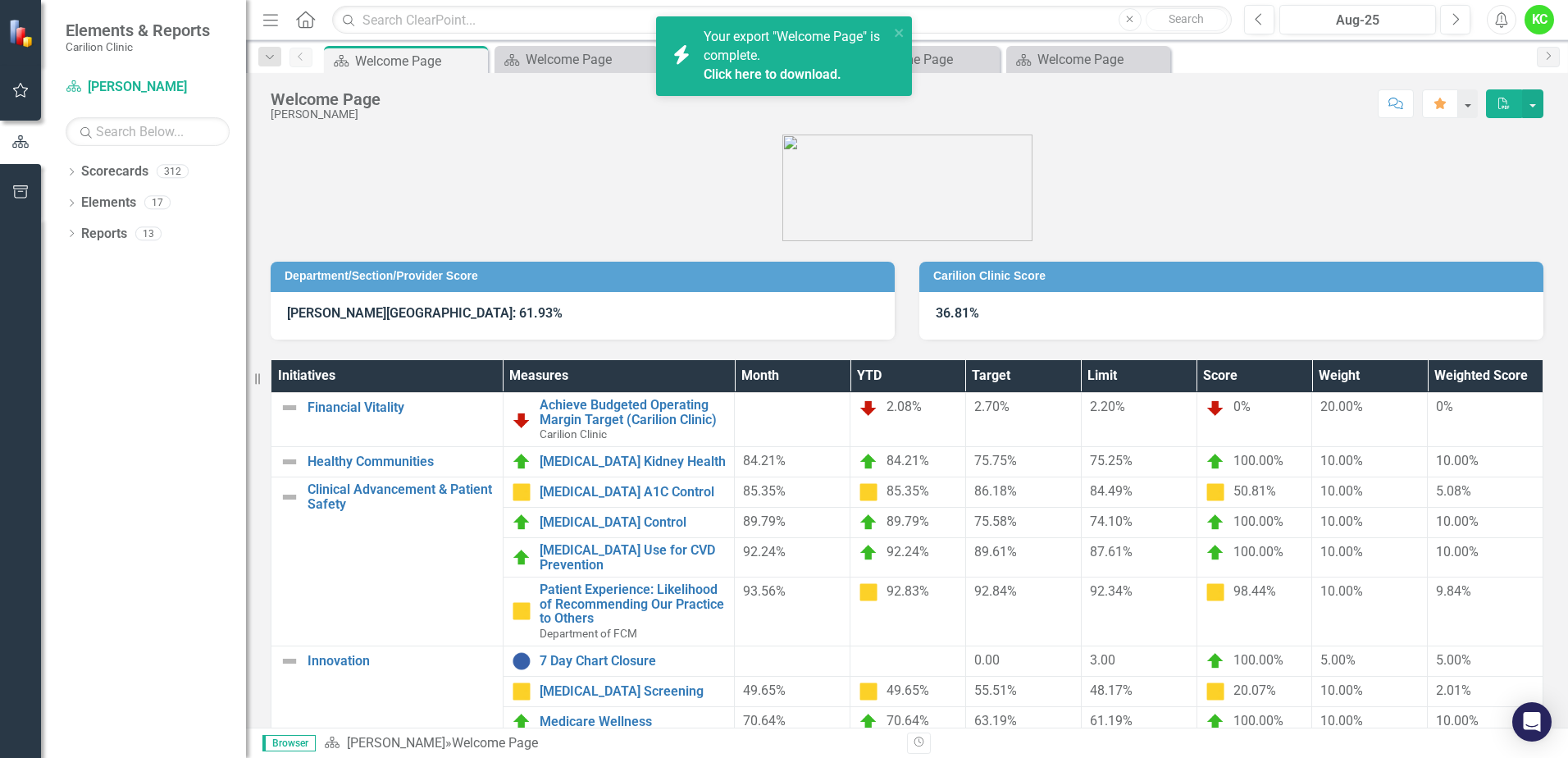
click at [755, 66] on link "Click here to download." at bounding box center [772, 74] width 138 height 16
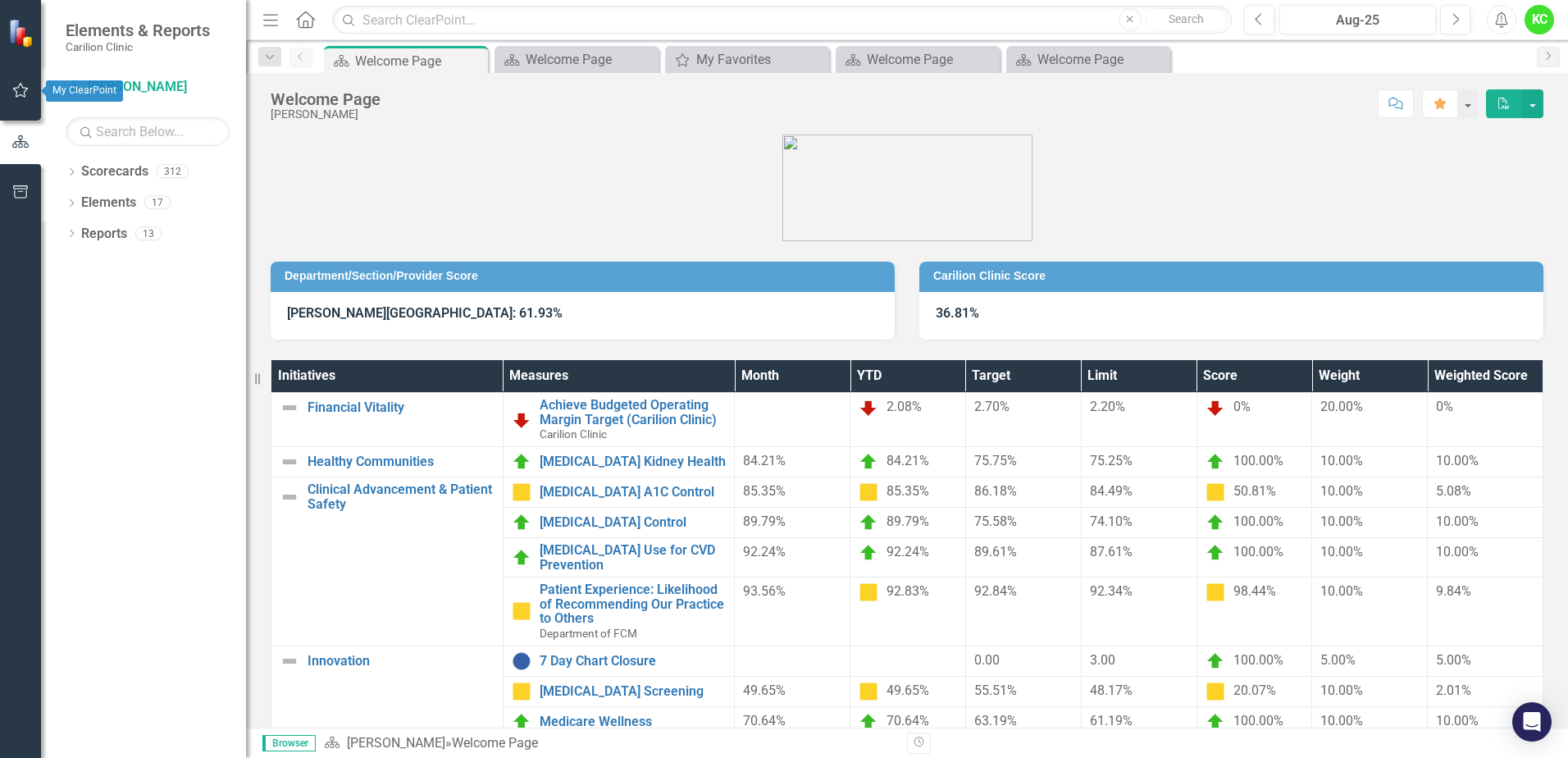
click at [16, 94] on icon "button" at bounding box center [21, 90] width 17 height 13
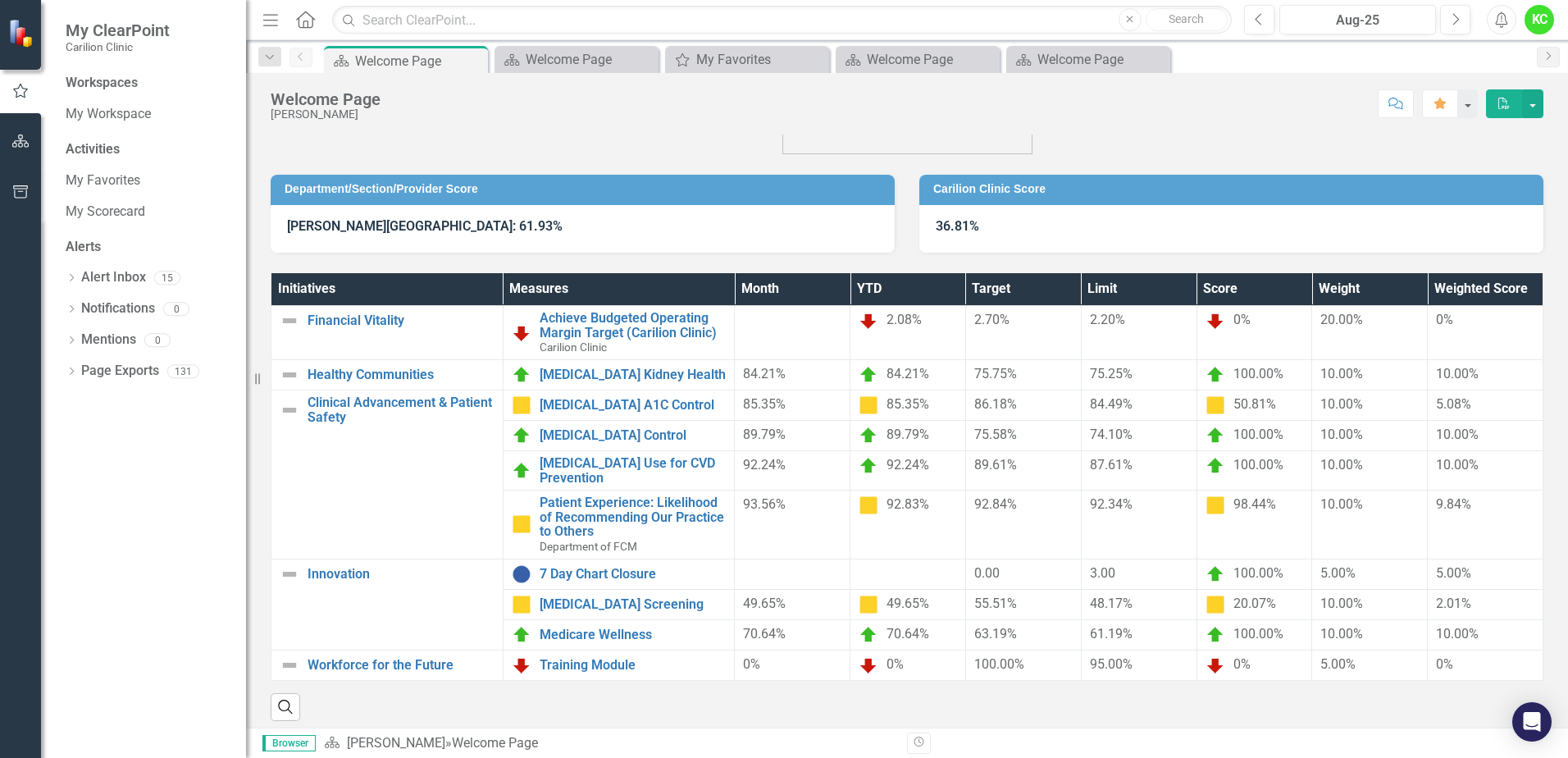
scroll to position [88, 0]
click at [131, 180] on link "My Favorites" at bounding box center [147, 180] width 164 height 19
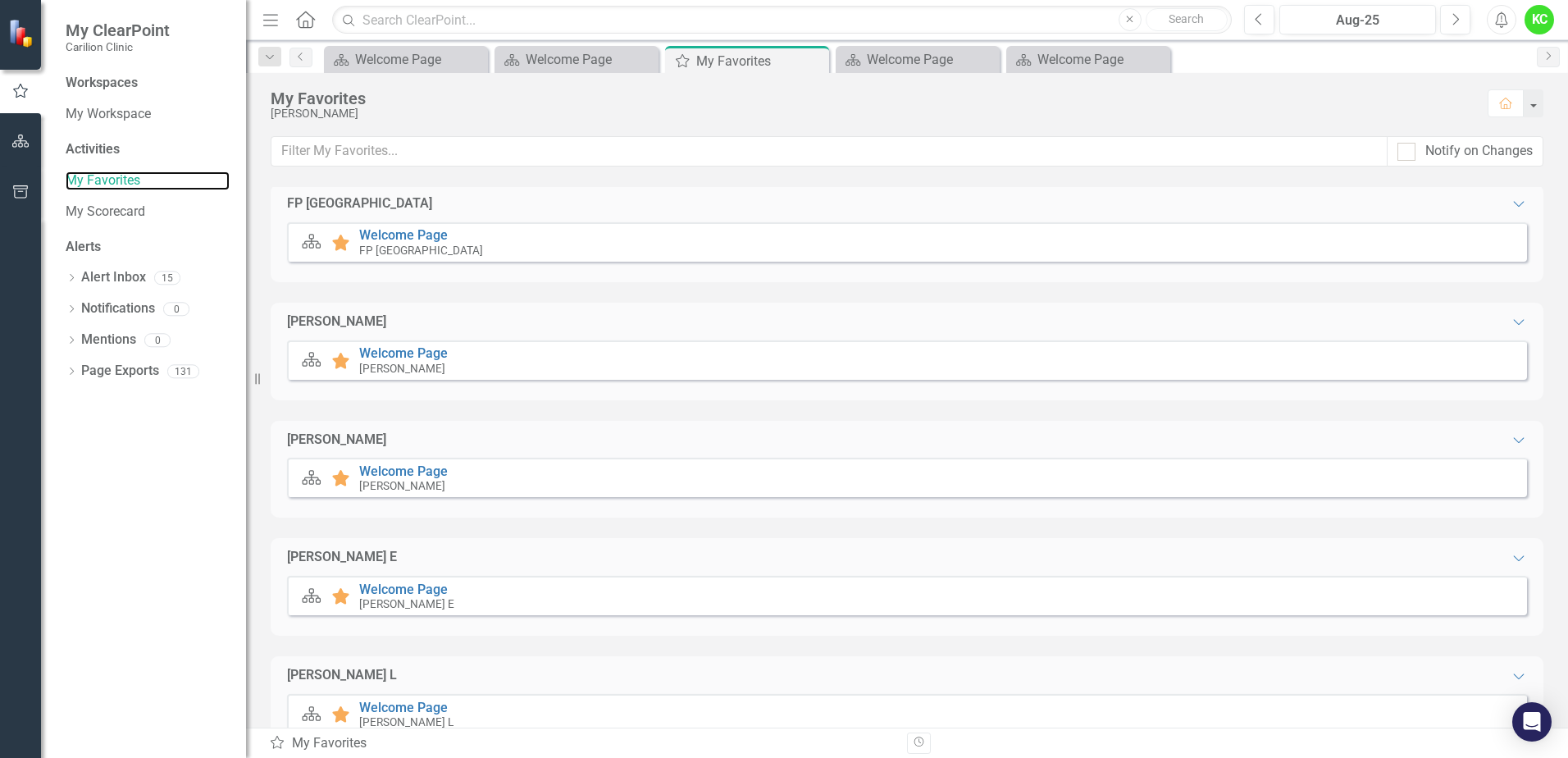
scroll to position [285, 0]
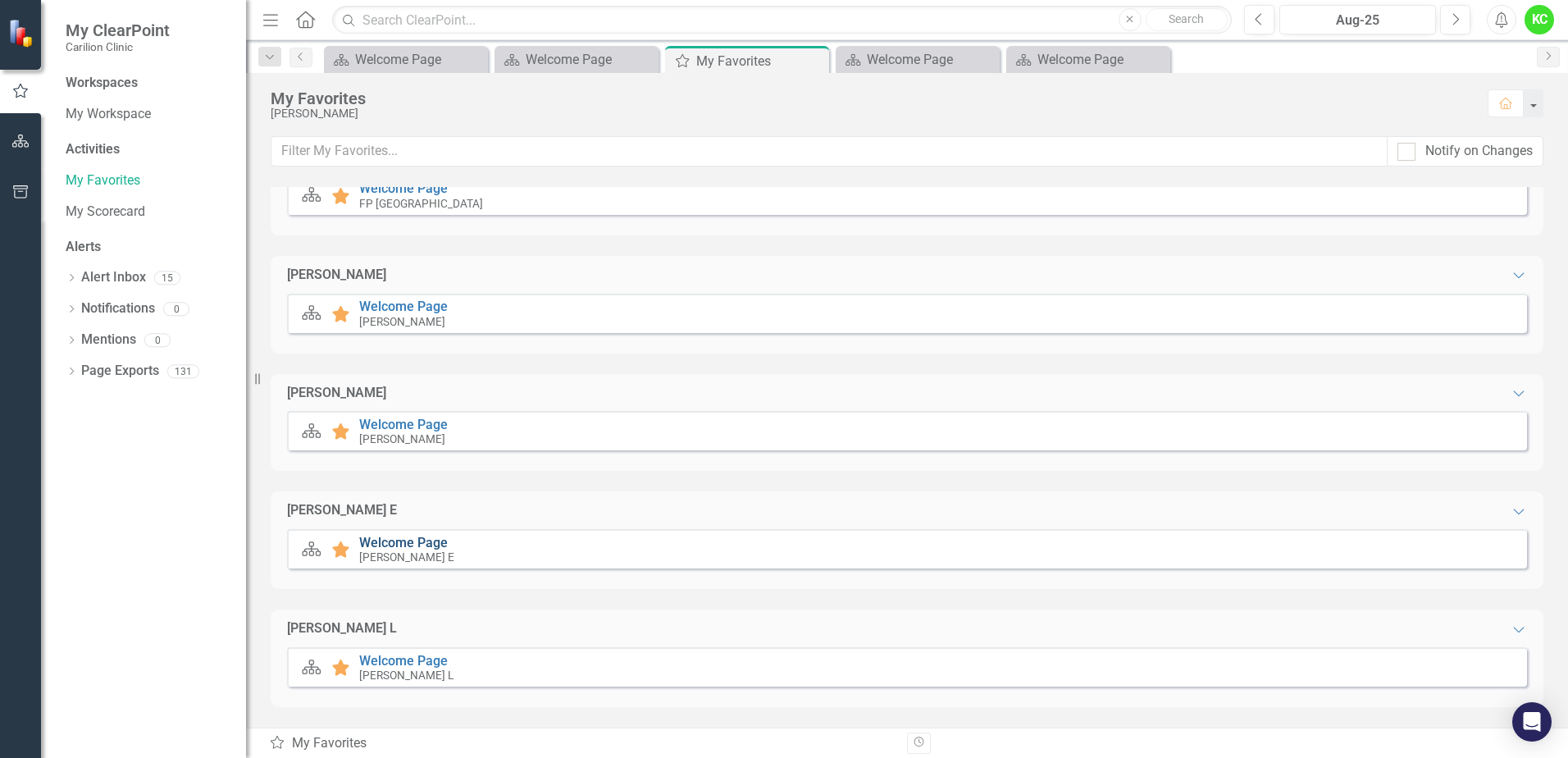
click at [386, 535] on link "Welcome Page" at bounding box center [403, 542] width 88 height 16
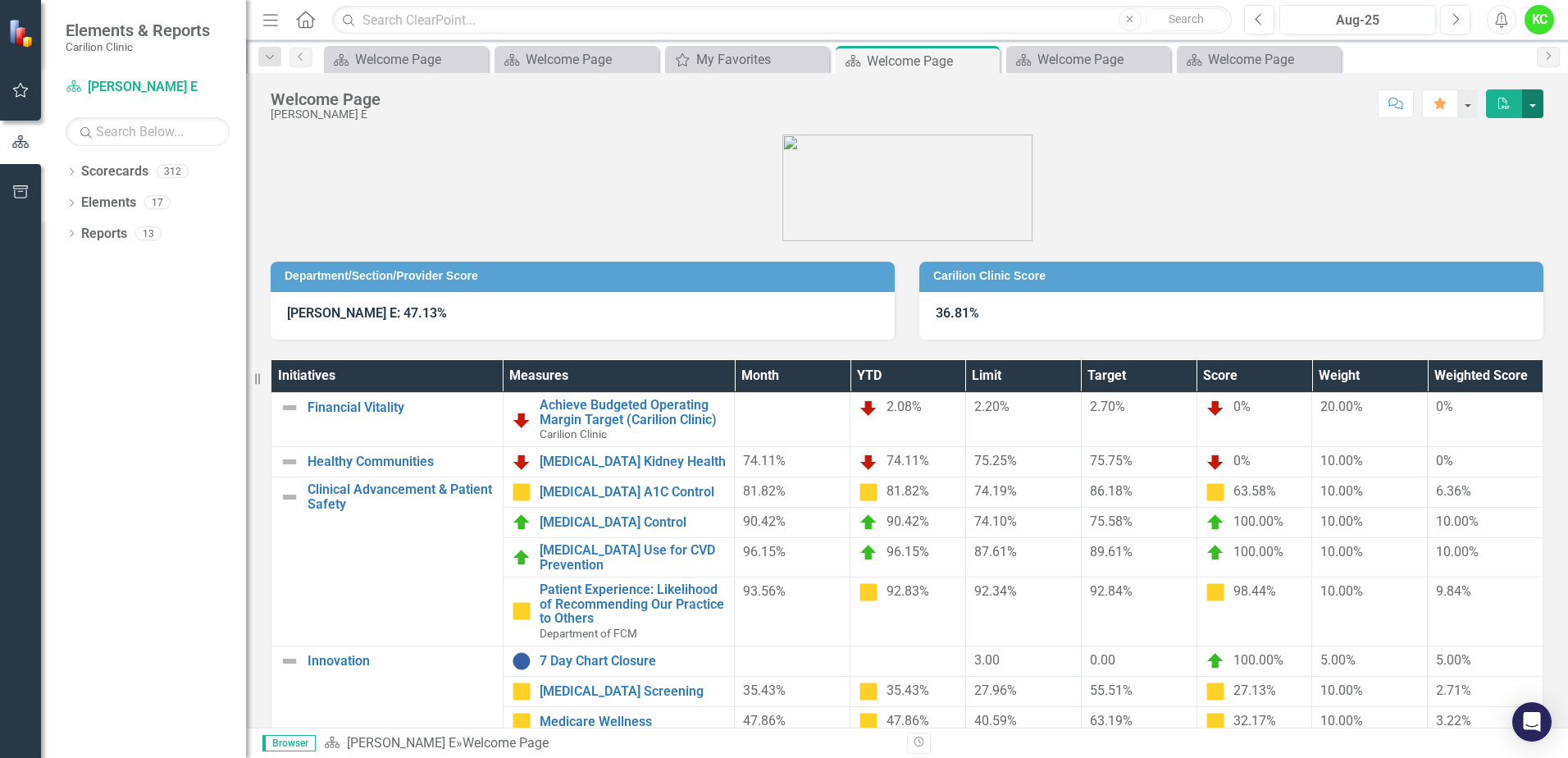
click at [1527, 102] on button "button" at bounding box center [1532, 103] width 21 height 29
click at [1482, 130] on link "PDF Export to PDF" at bounding box center [1477, 134] width 130 height 31
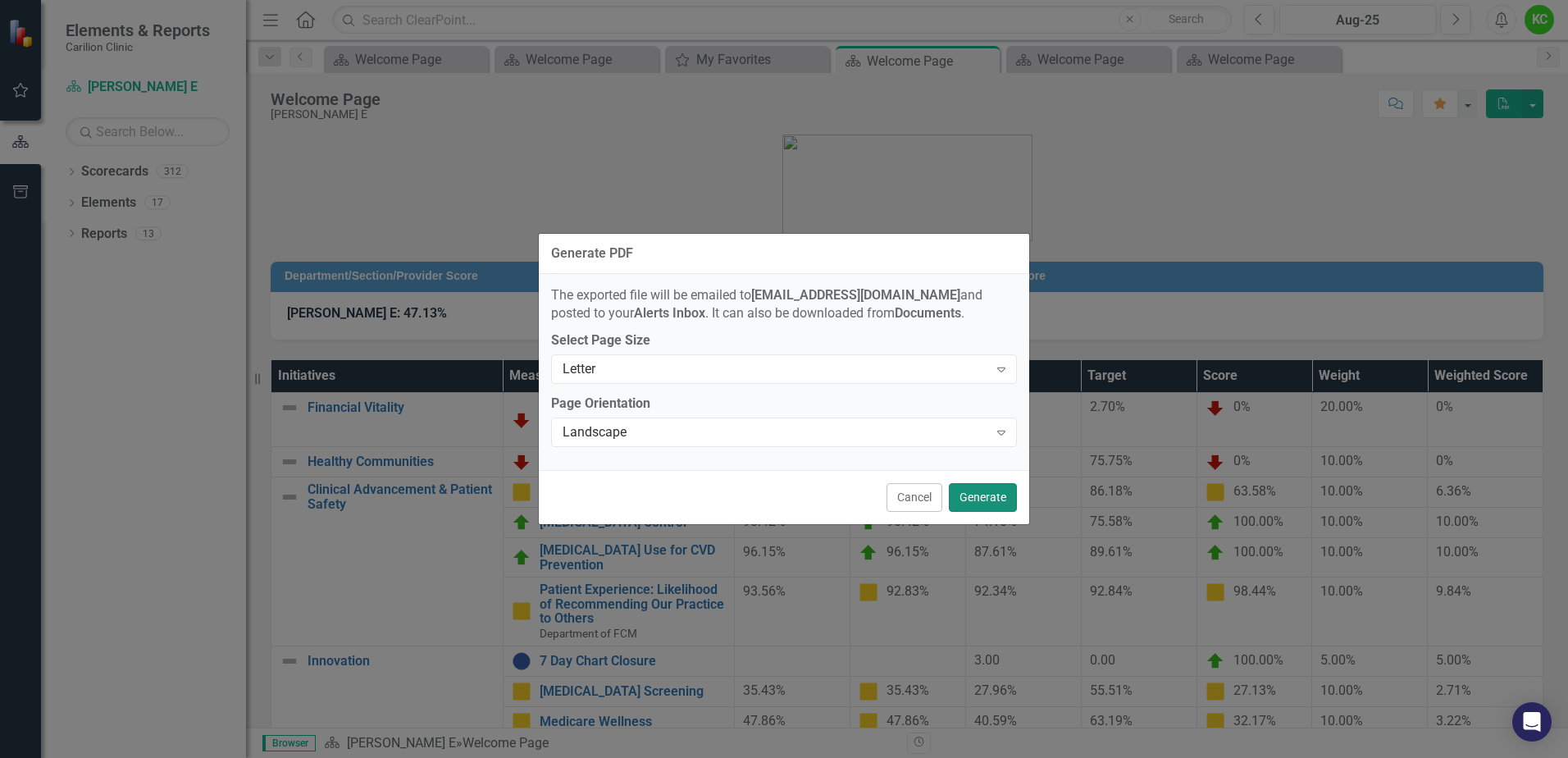
click at [979, 497] on button "Generate" at bounding box center [983, 497] width 68 height 29
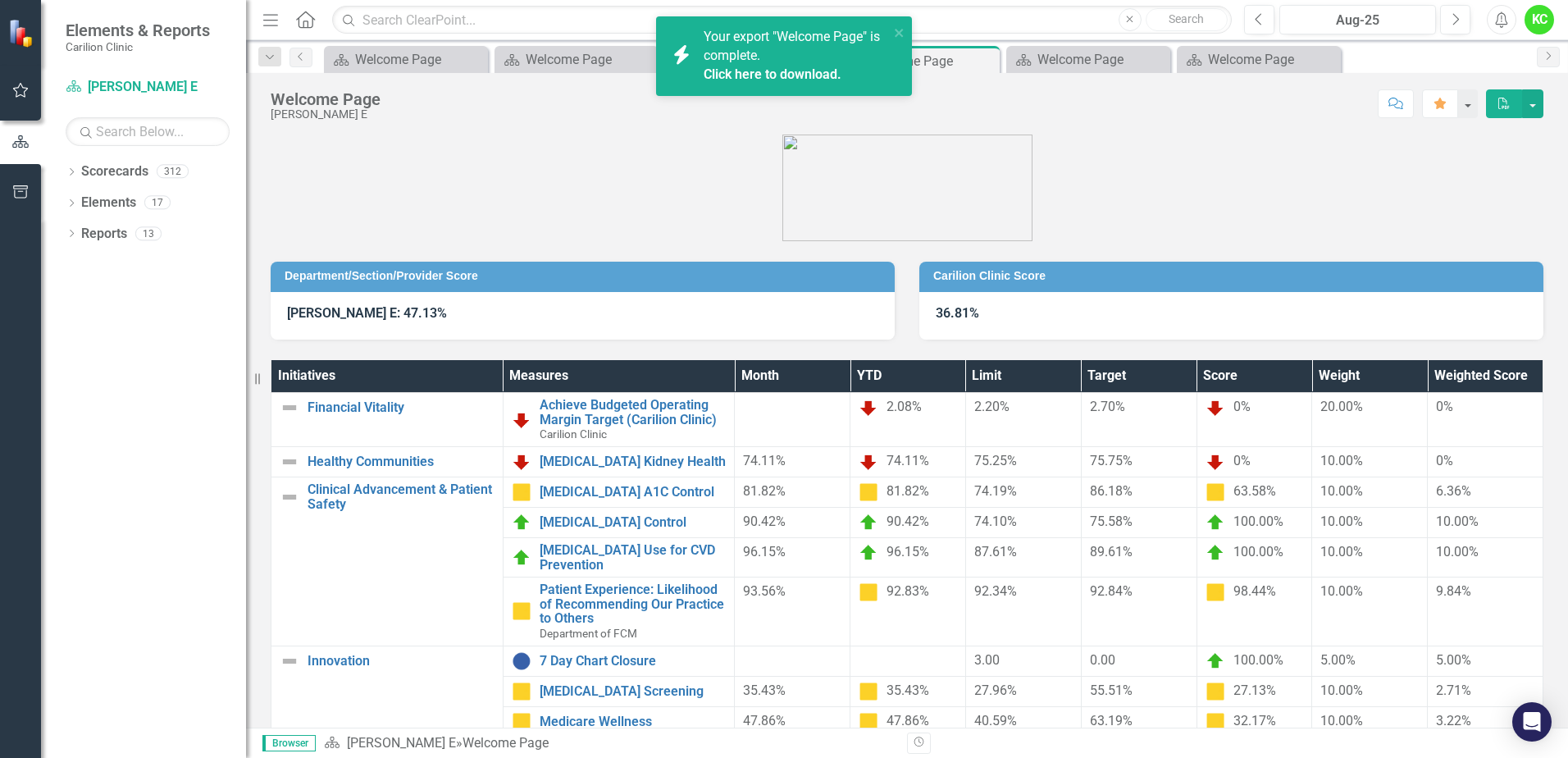
click at [745, 68] on link "Click here to download." at bounding box center [772, 74] width 138 height 16
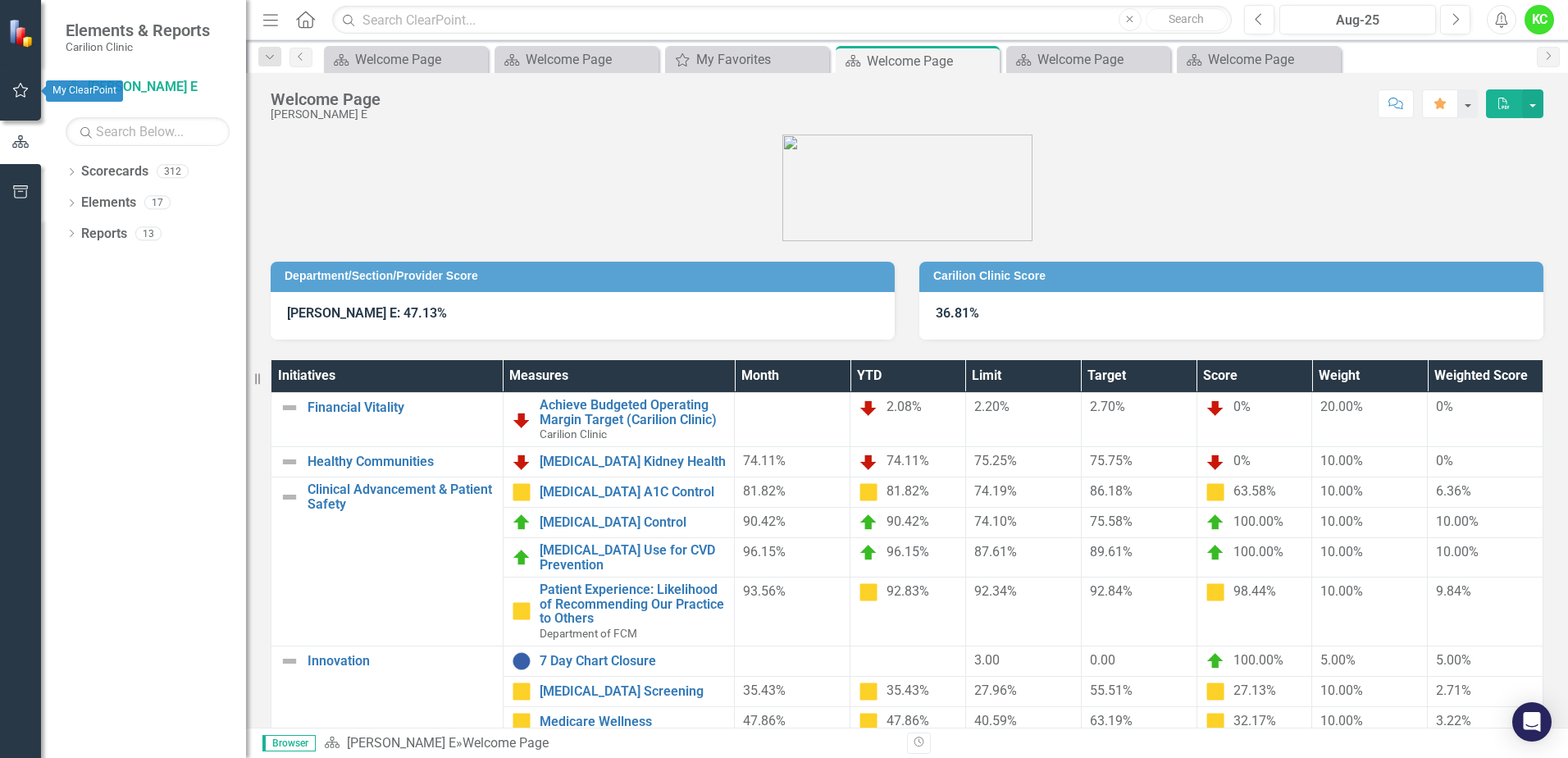
click at [25, 88] on icon "button" at bounding box center [21, 90] width 16 height 15
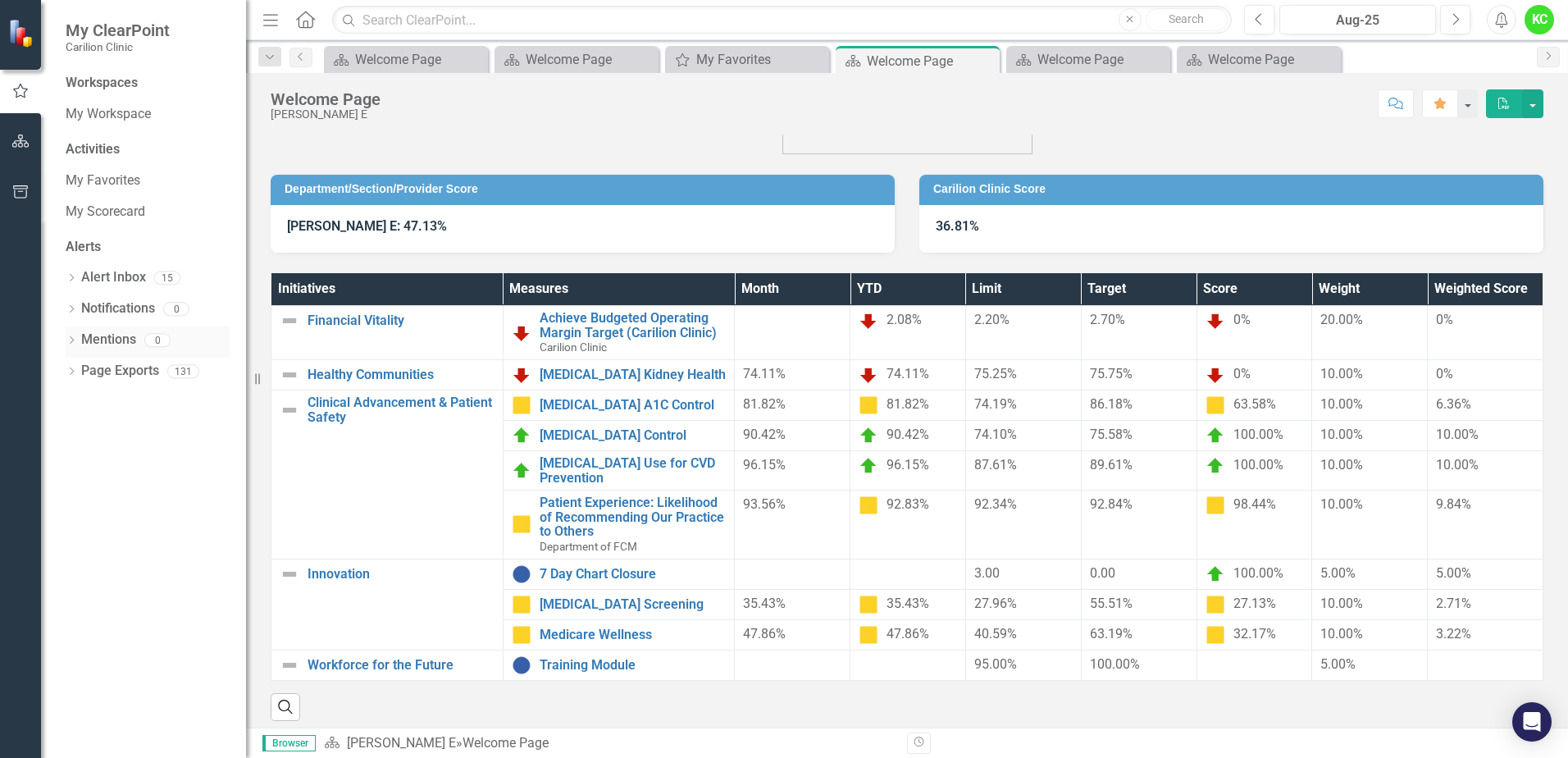
scroll to position [88, 0]
click at [105, 183] on link "My Favorites" at bounding box center [147, 180] width 164 height 19
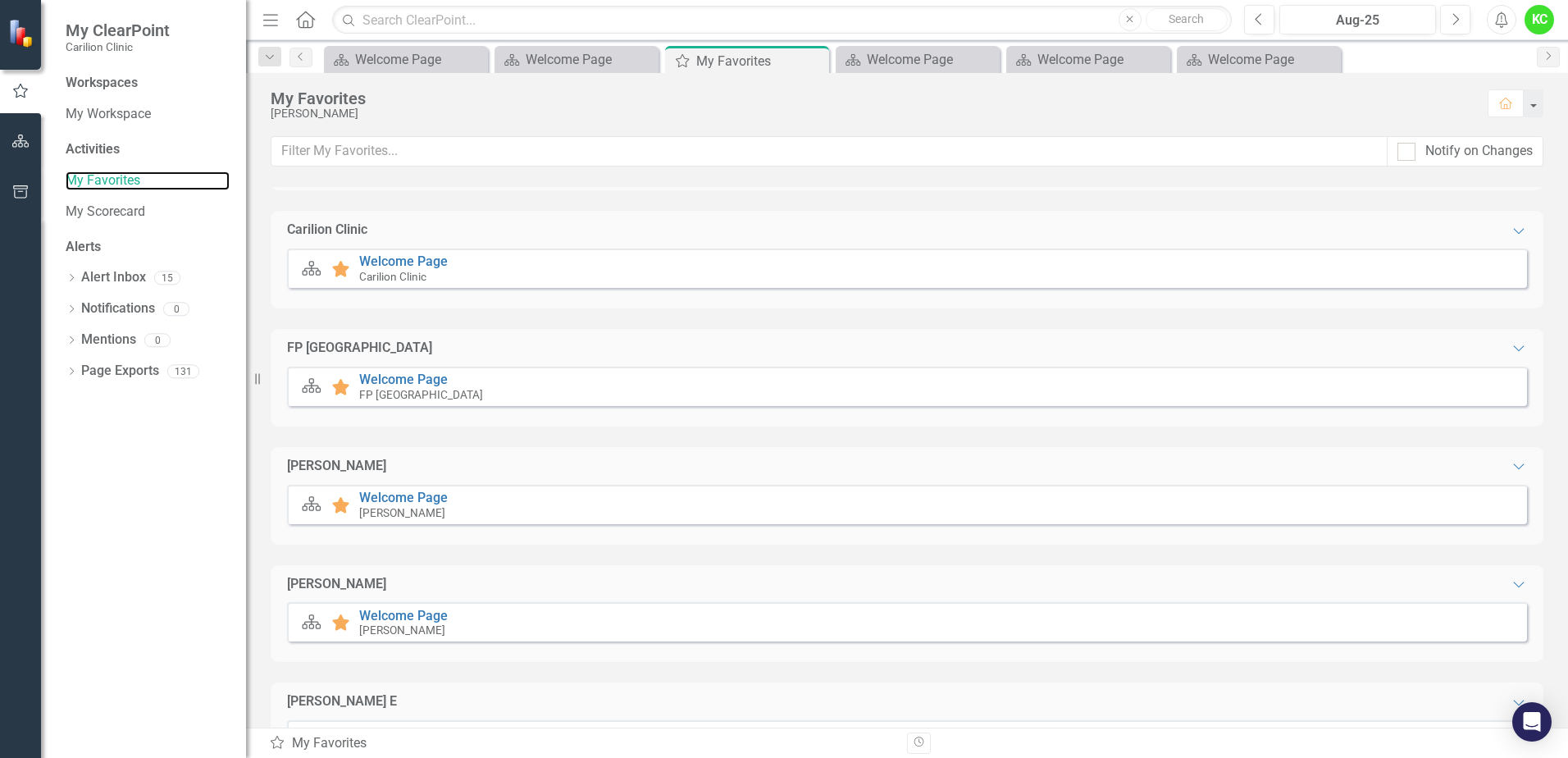
scroll to position [285, 0]
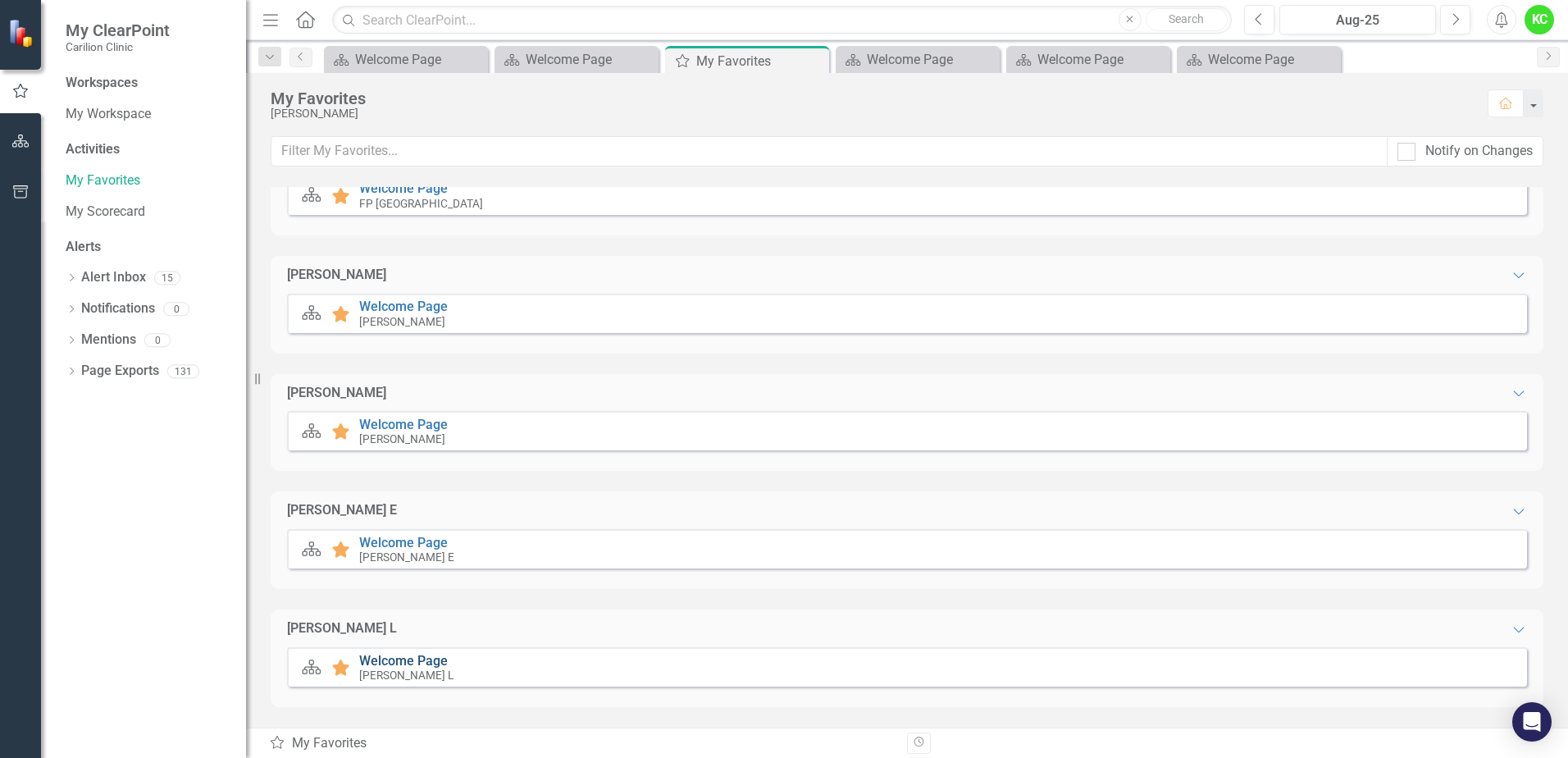
click at [379, 664] on link "Welcome Page" at bounding box center [403, 660] width 88 height 16
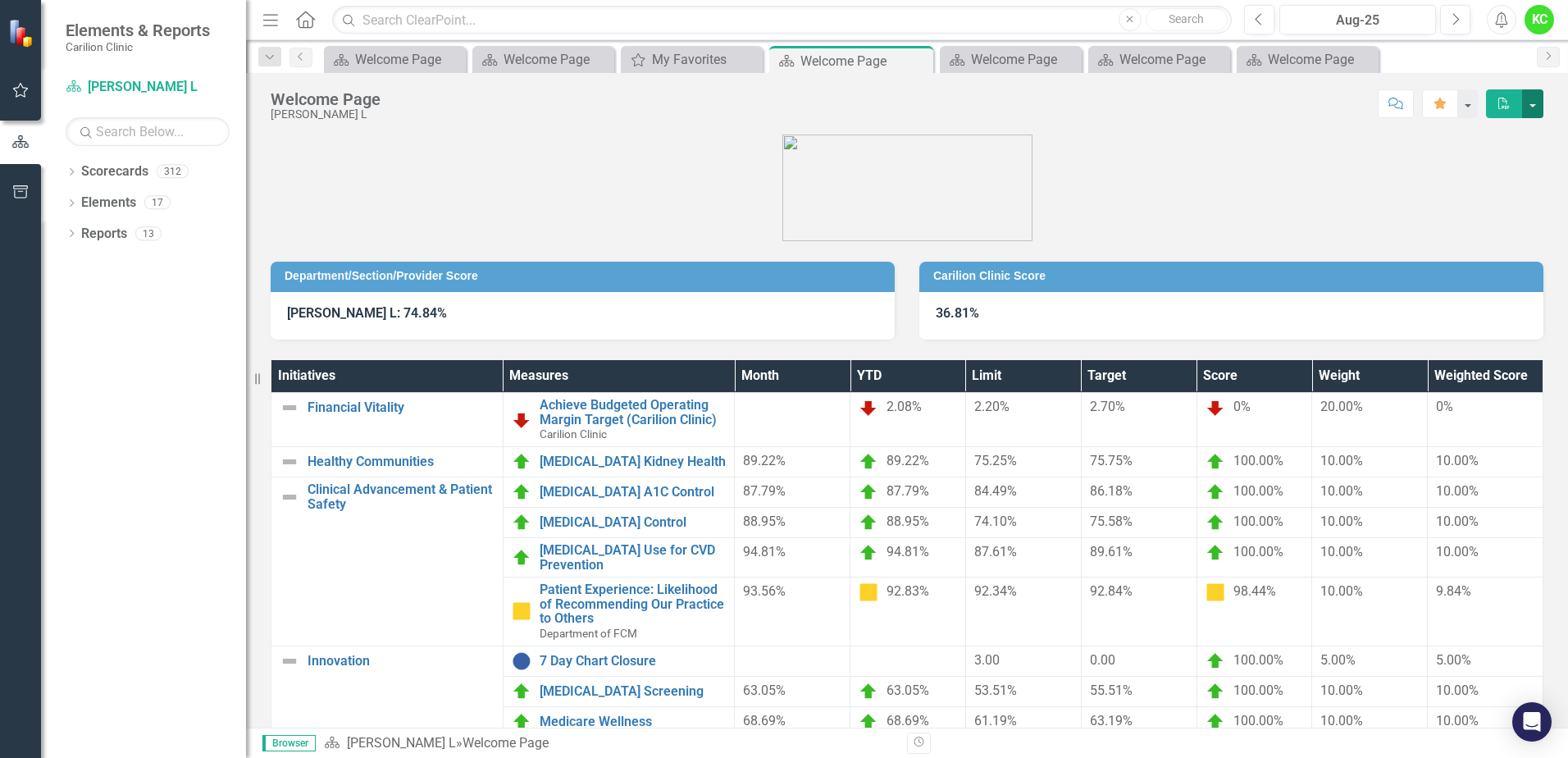
click at [1529, 98] on button "button" at bounding box center [1532, 103] width 21 height 29
click at [1498, 131] on link "PDF Export to PDF" at bounding box center [1477, 134] width 130 height 31
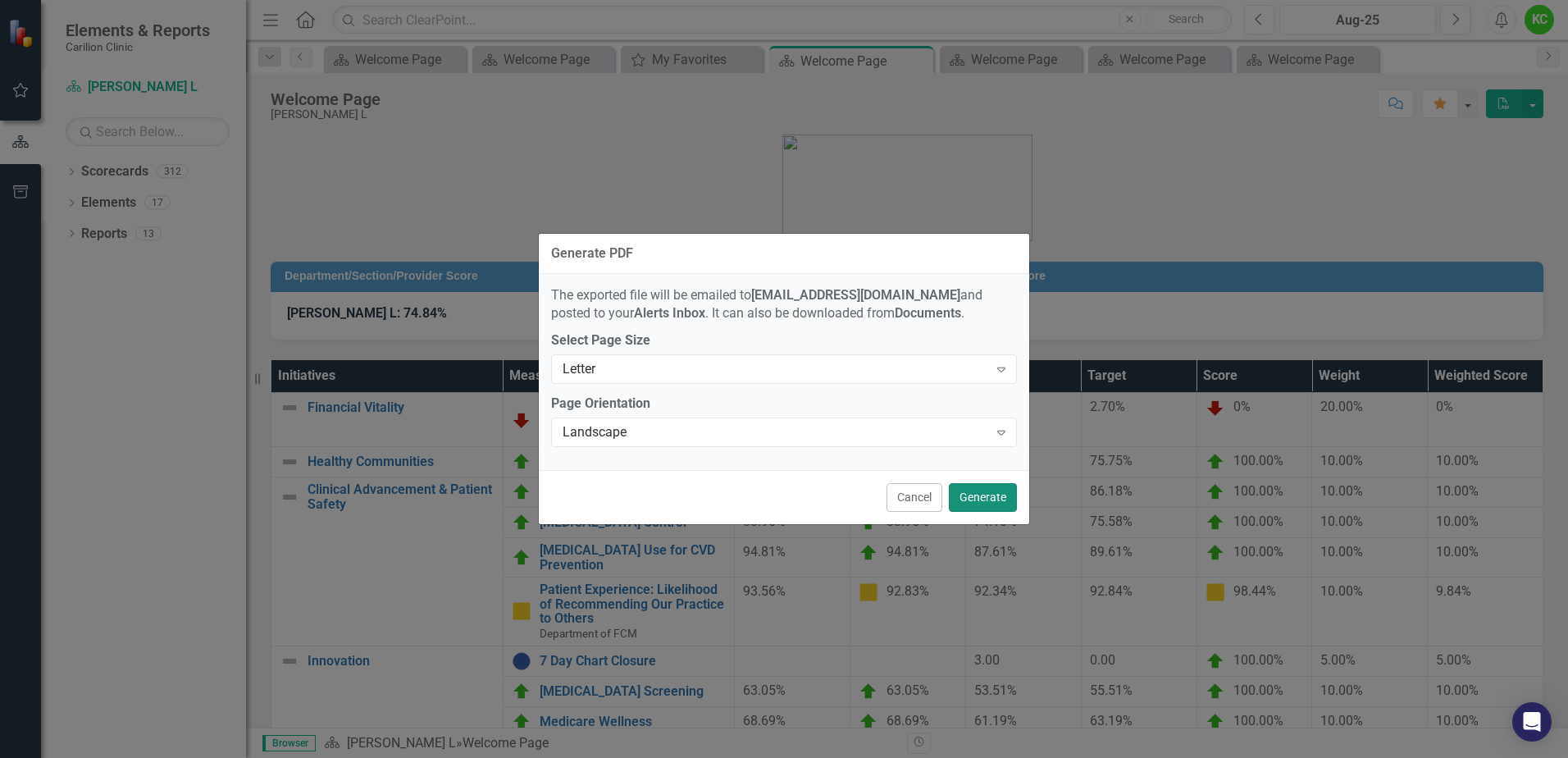
click at [956, 494] on button "Generate" at bounding box center [983, 497] width 68 height 29
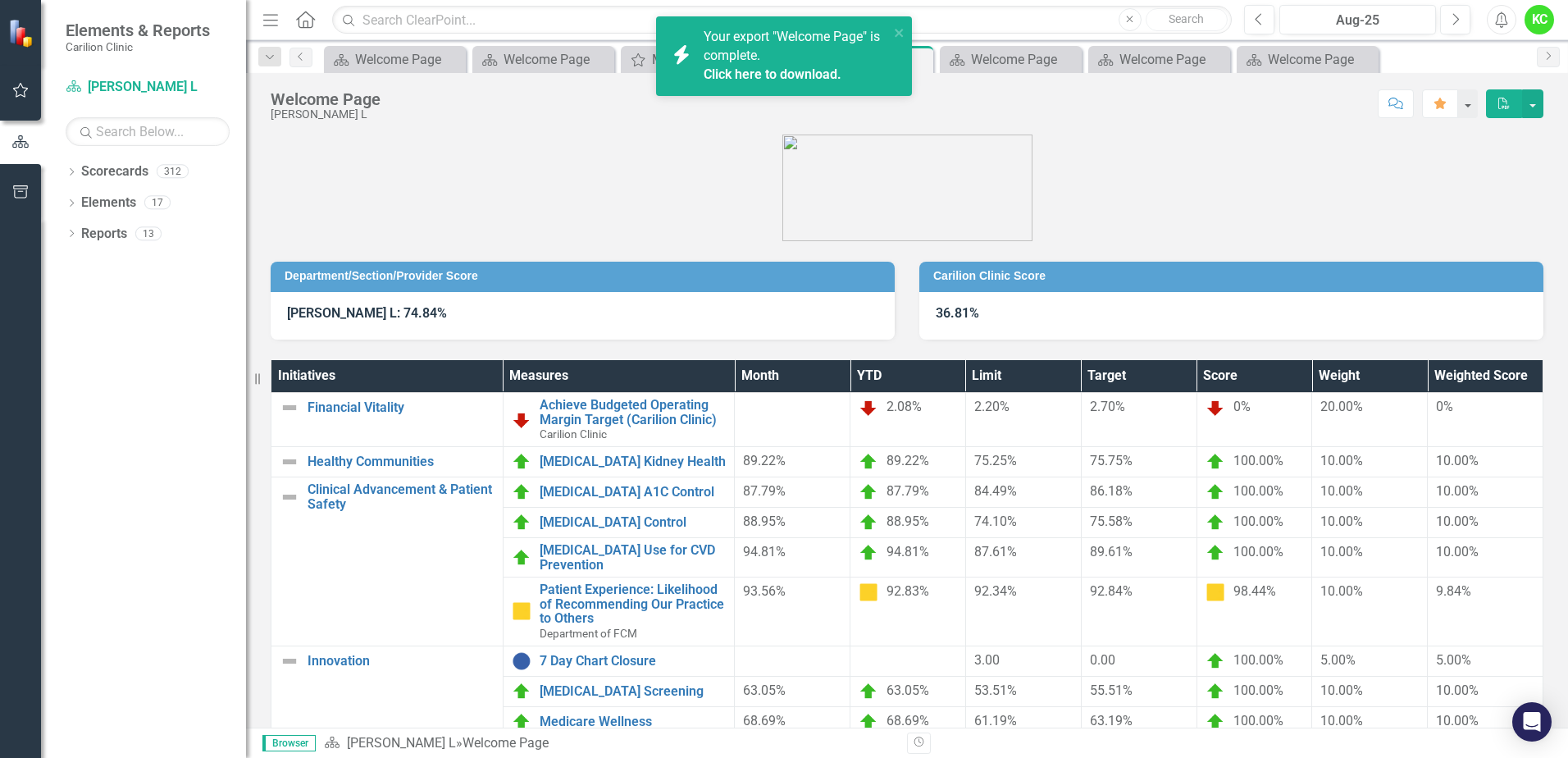
click at [731, 81] on link "Click here to download." at bounding box center [772, 74] width 138 height 16
